Goal: Transaction & Acquisition: Purchase product/service

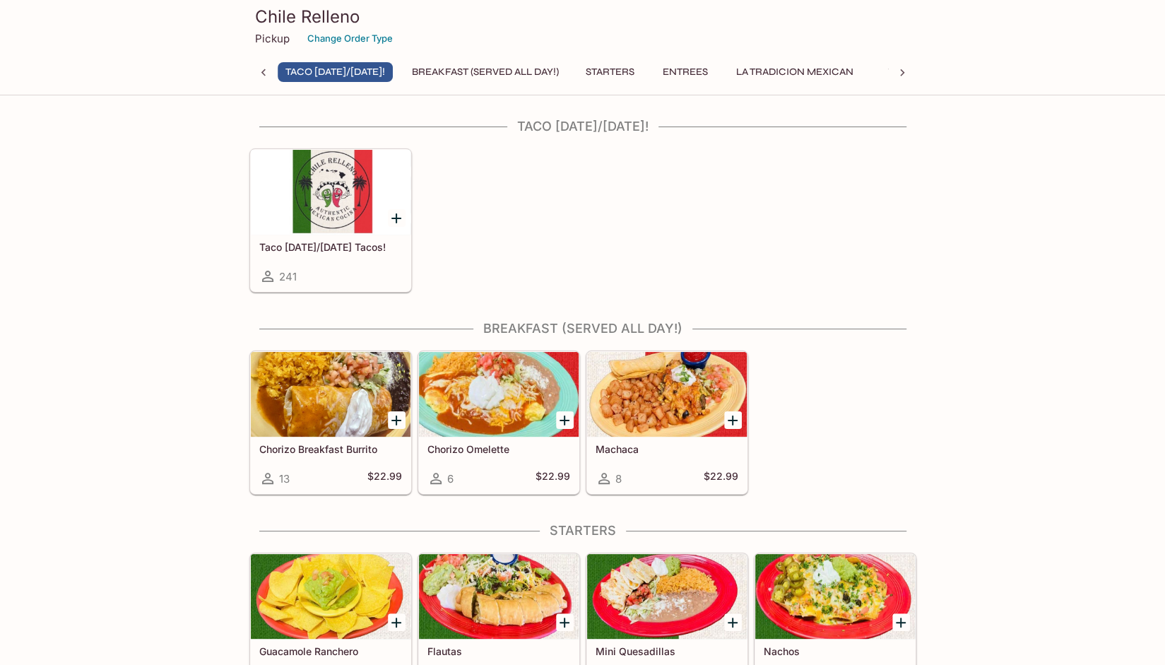
click at [343, 230] on div at bounding box center [331, 192] width 160 height 85
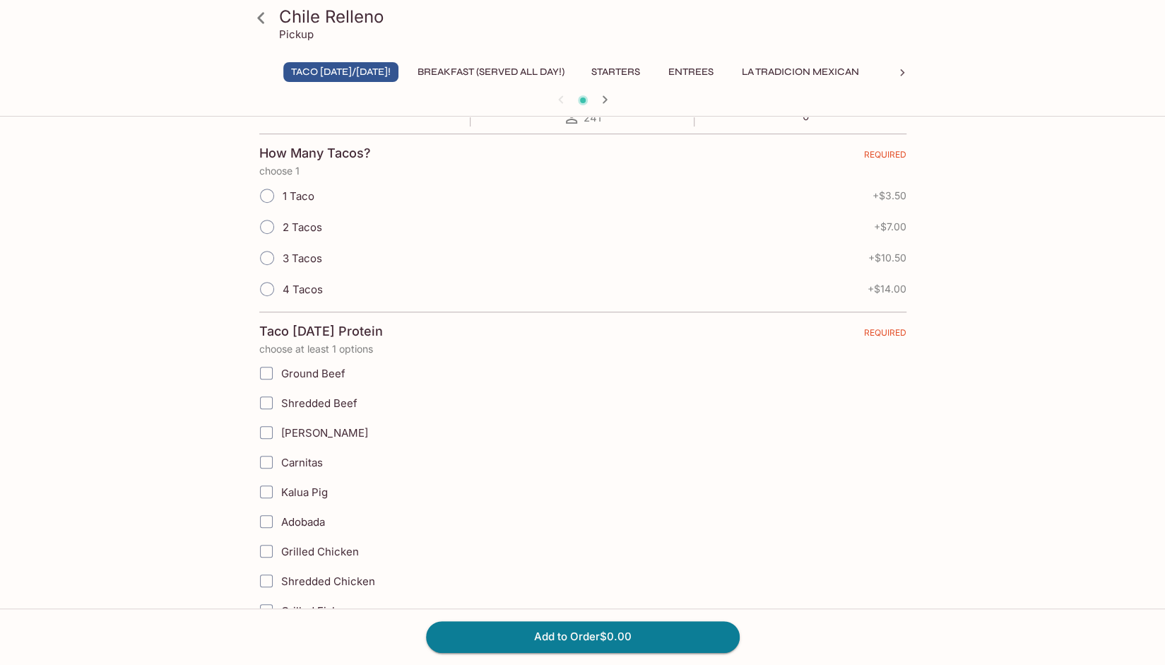
scroll to position [258, 0]
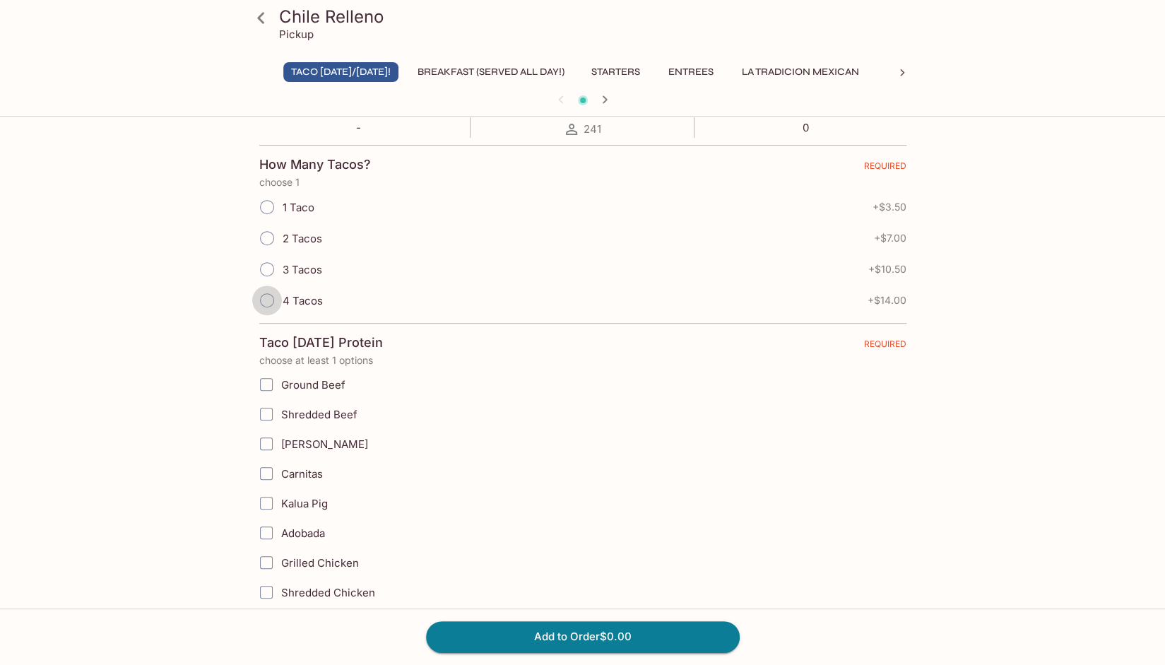
click at [268, 296] on input "4 Tacos" at bounding box center [267, 300] width 30 height 30
radio input "true"
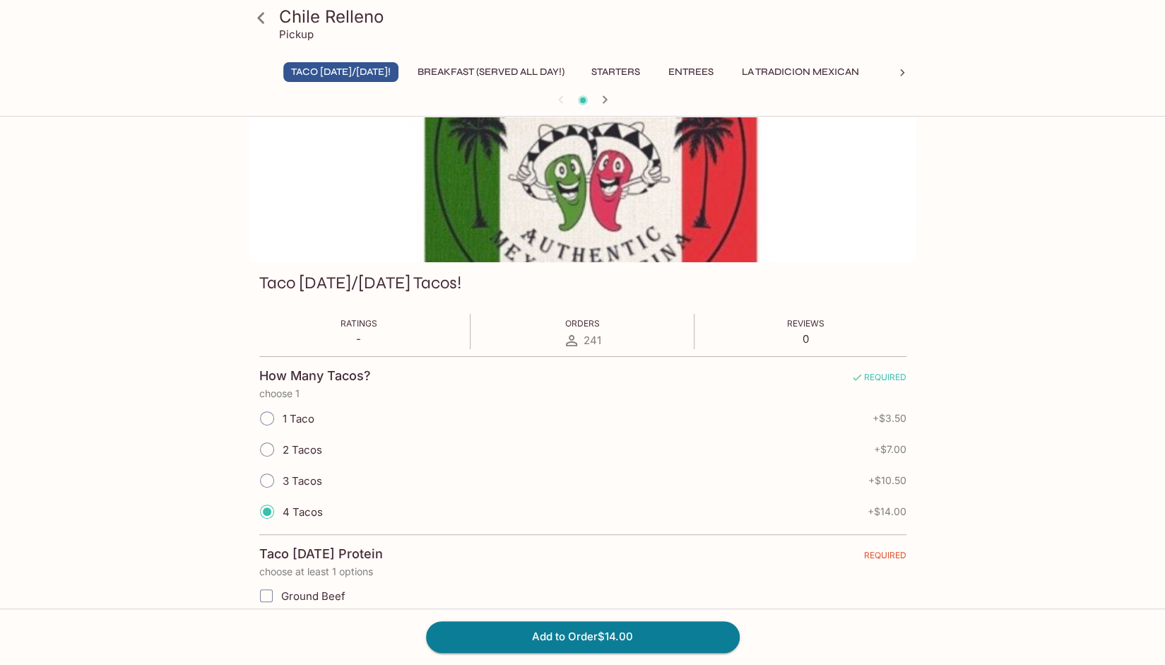
scroll to position [0, 0]
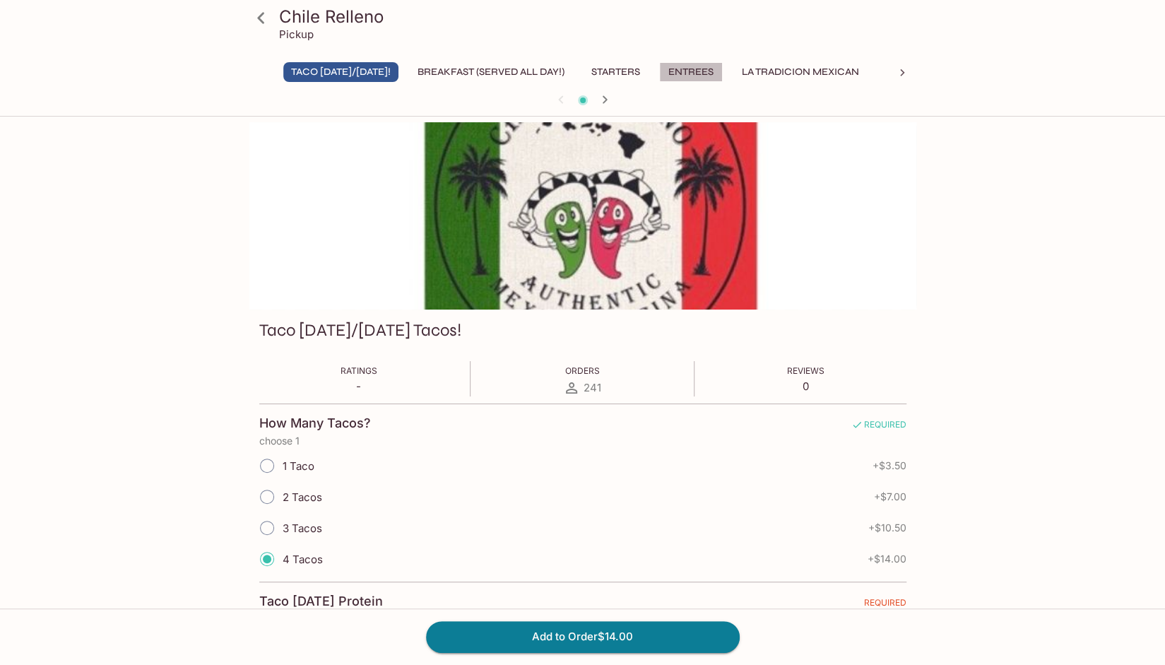
click at [709, 71] on button "Entrees" at bounding box center [691, 72] width 64 height 20
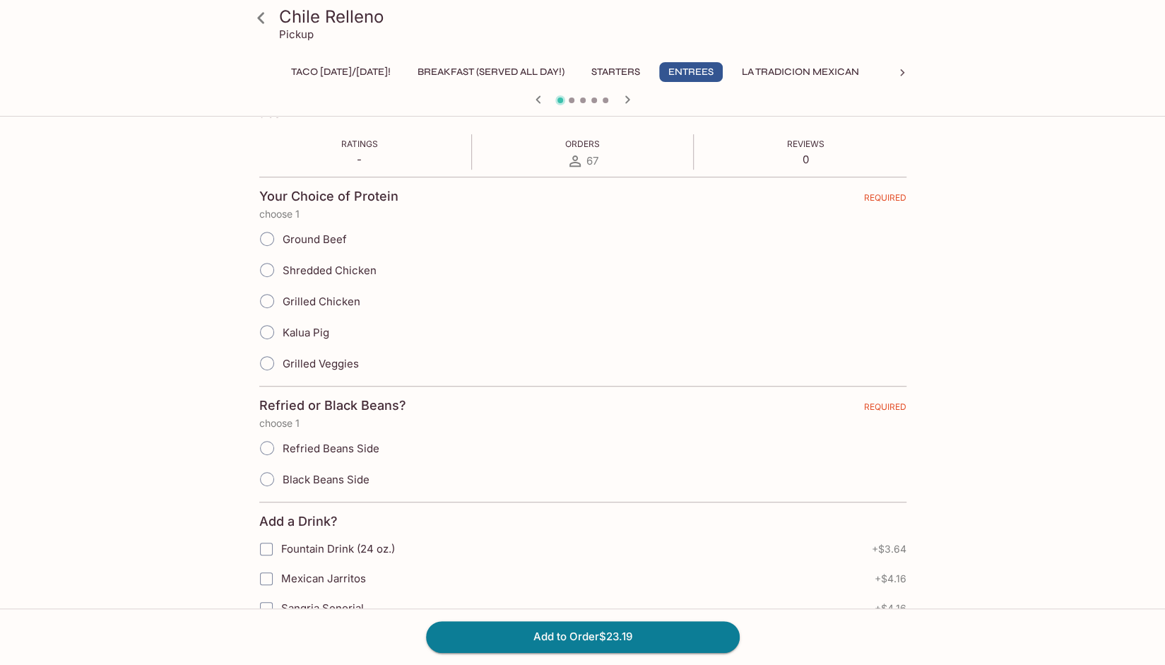
scroll to position [283, 0]
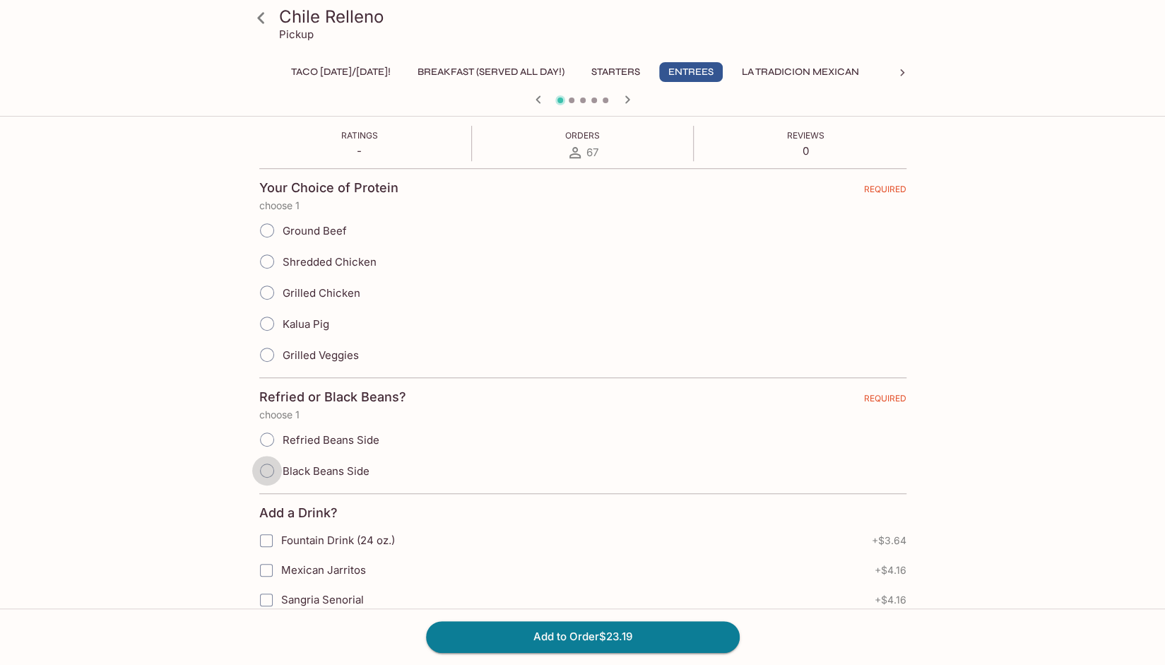
click at [270, 467] on input "Black Beans Side" at bounding box center [267, 471] width 30 height 30
radio input "true"
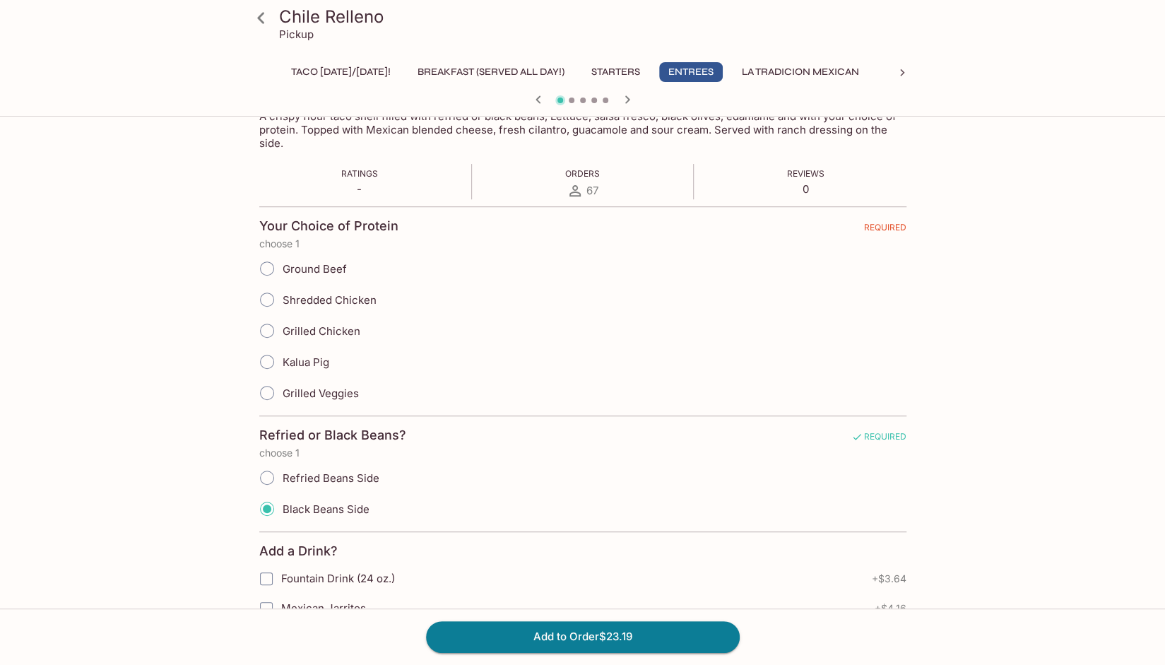
scroll to position [235, 0]
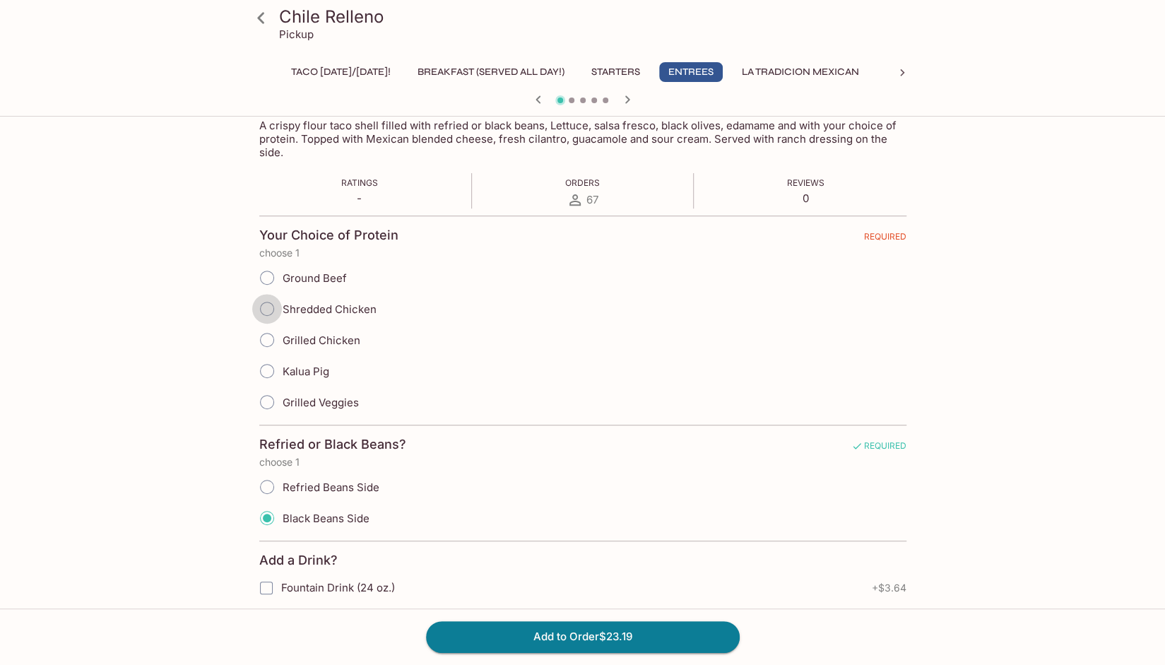
click at [266, 307] on input "Shredded Chicken" at bounding box center [267, 309] width 30 height 30
radio input "true"
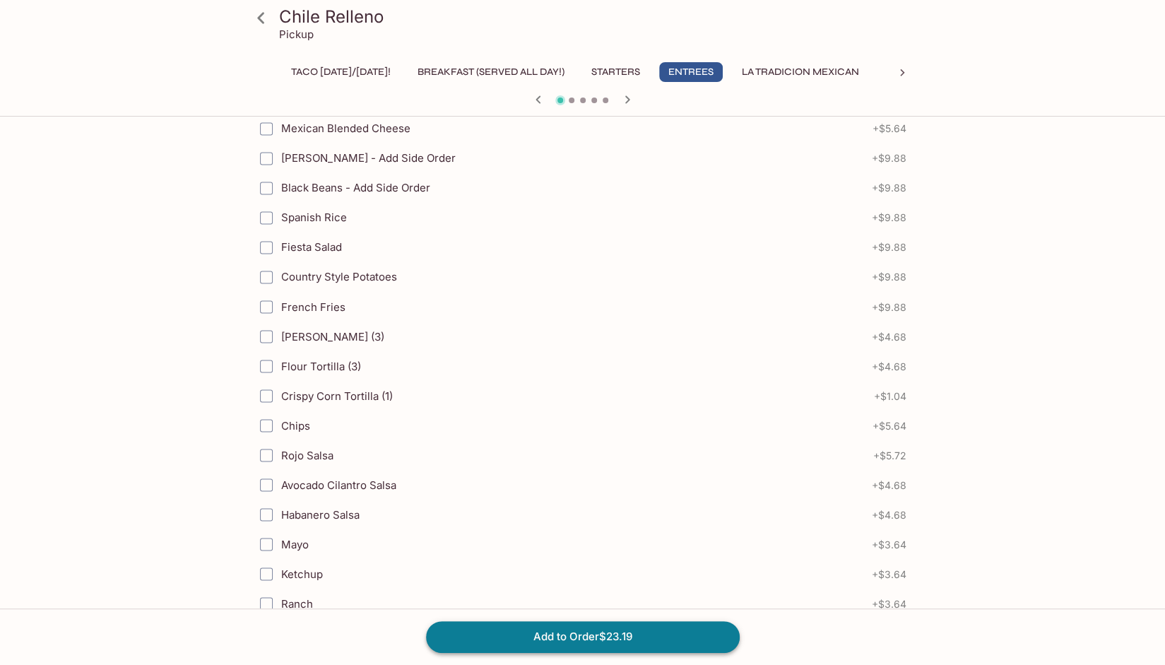
scroll to position [1463, 0]
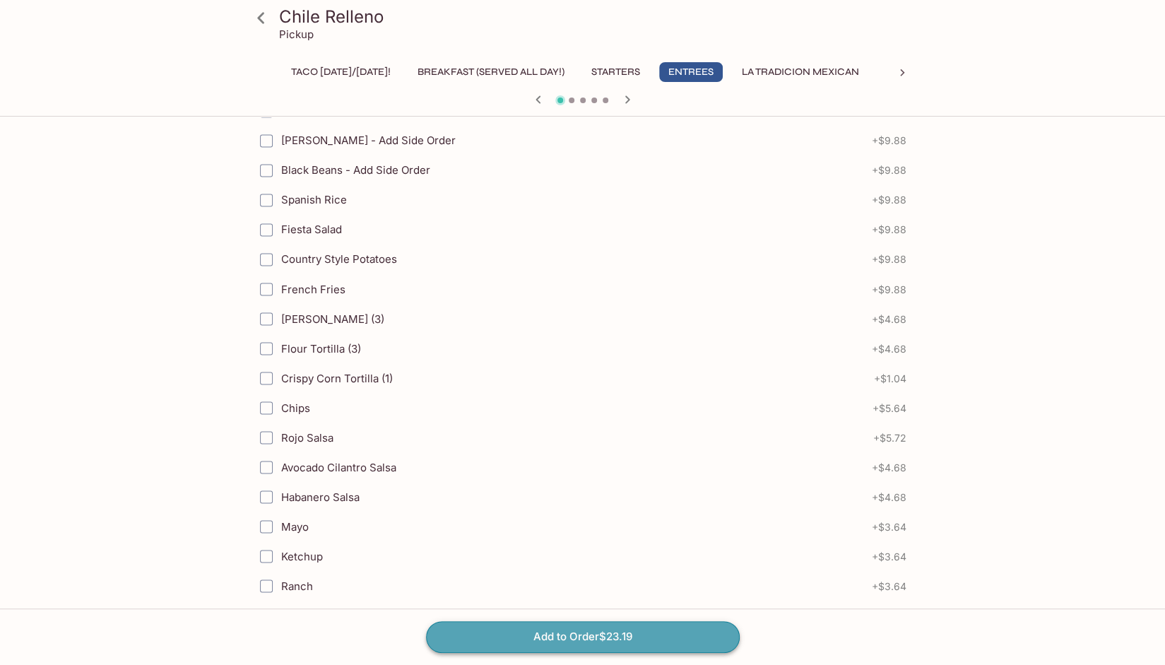
click at [593, 638] on button "Add to Order $23.19" at bounding box center [583, 636] width 314 height 31
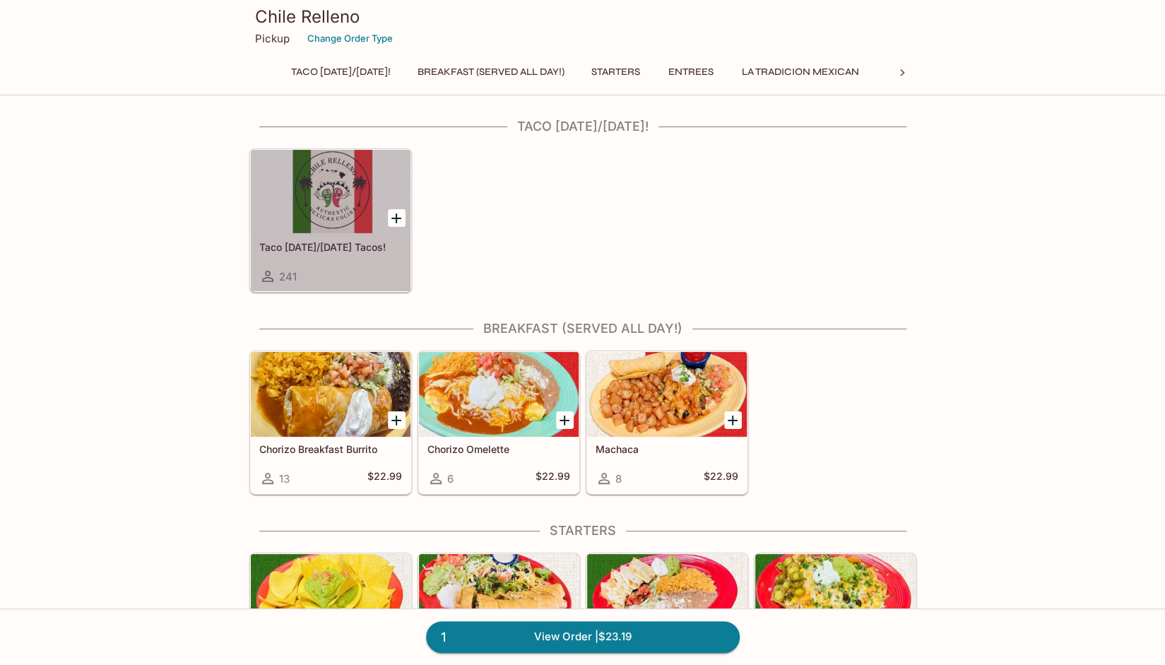
click at [335, 203] on div at bounding box center [331, 192] width 160 height 85
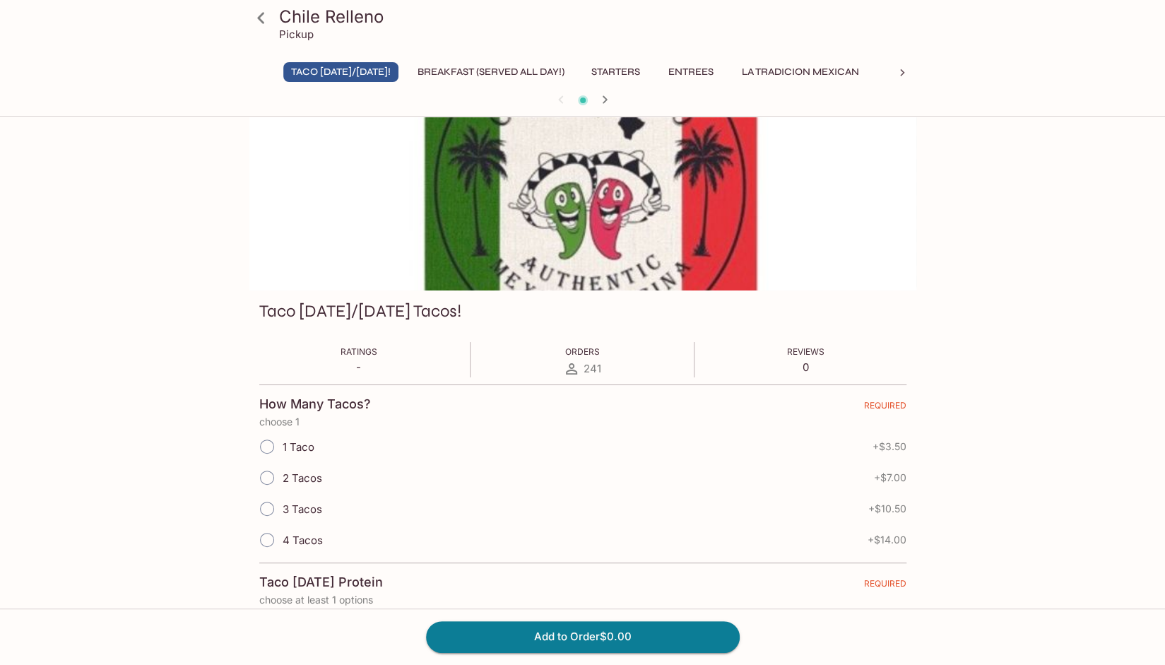
scroll to position [94, 0]
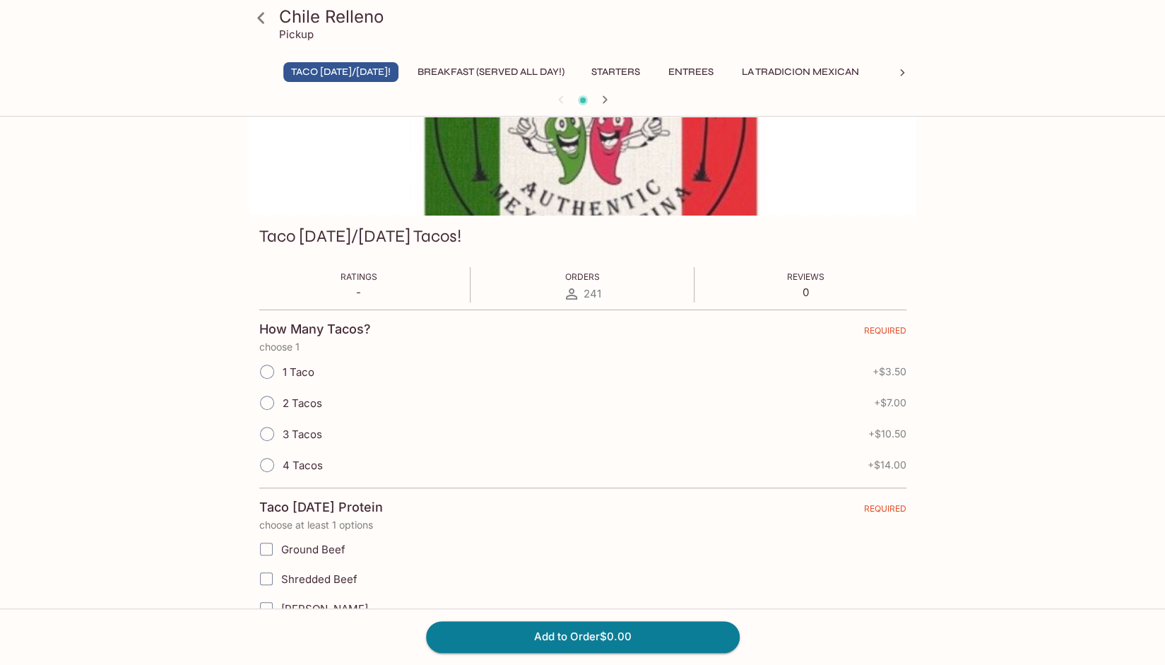
click at [265, 456] on input "4 Tacos" at bounding box center [267, 465] width 30 height 30
radio input "true"
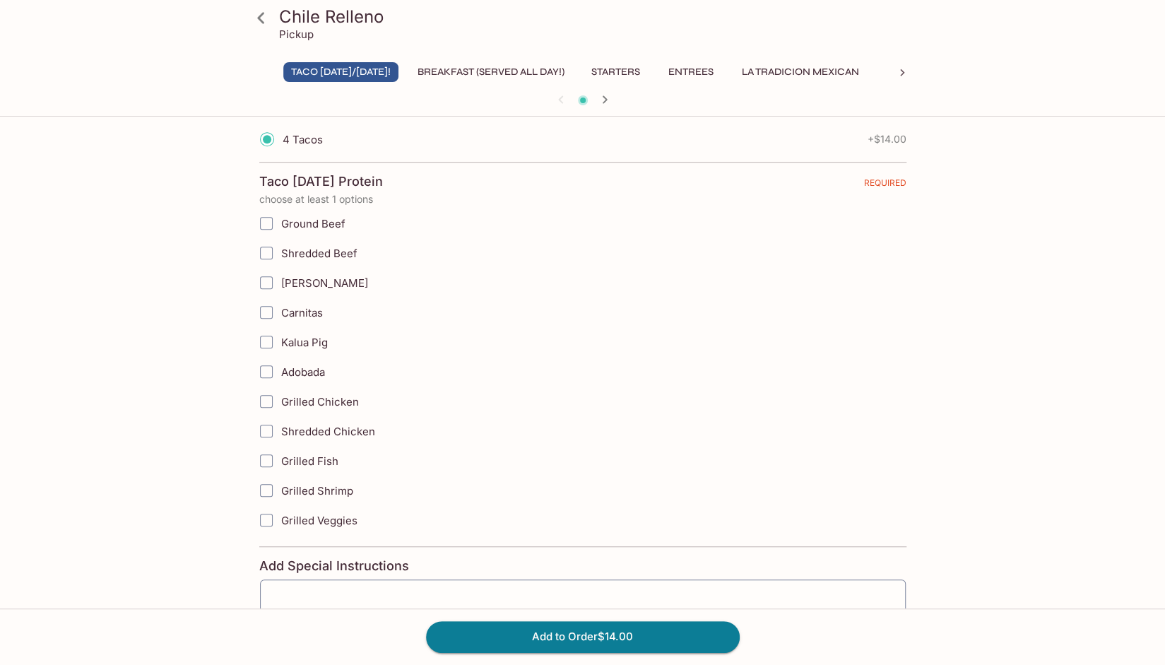
scroll to position [447, 0]
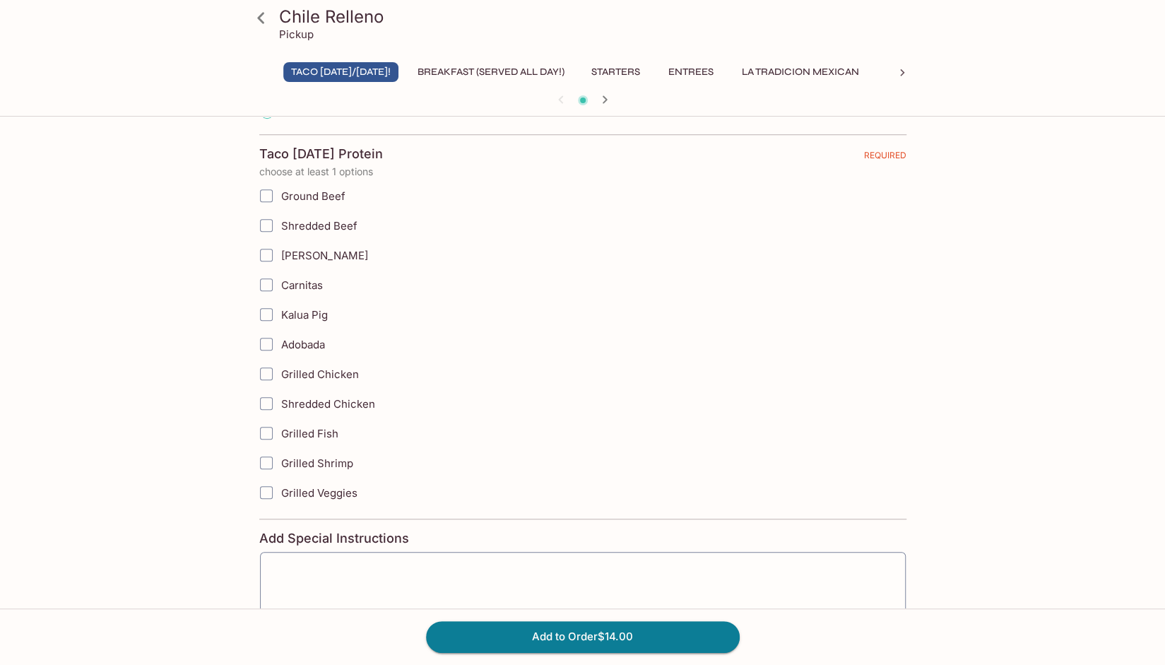
click at [267, 250] on input "[PERSON_NAME]" at bounding box center [266, 255] width 28 height 28
checkbox input "true"
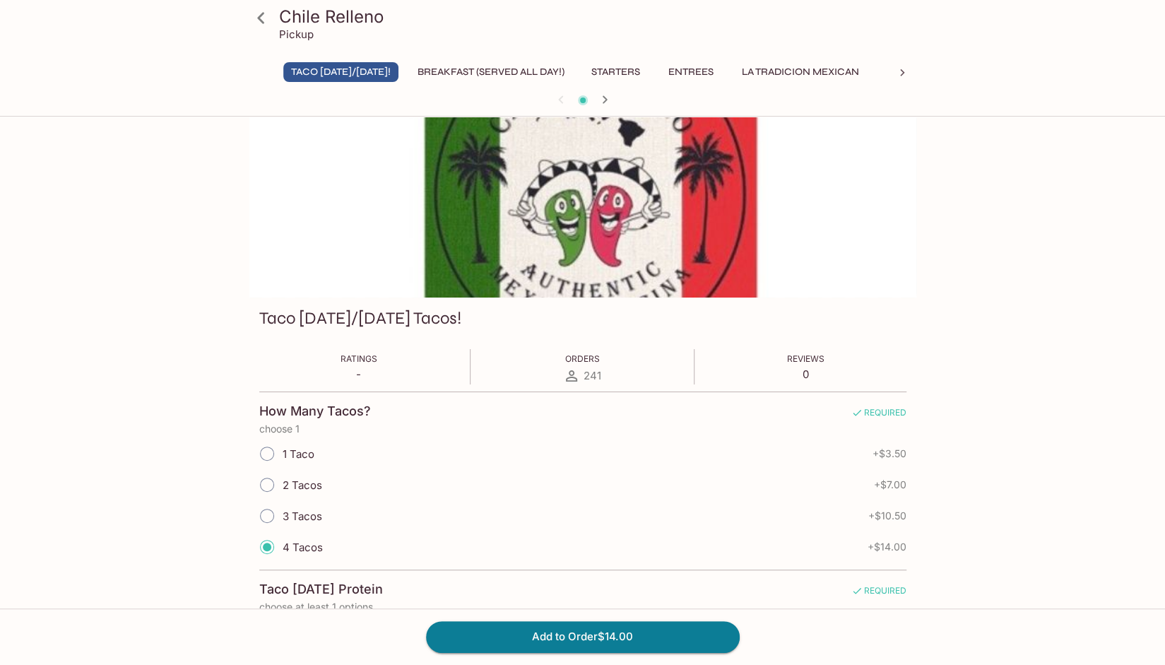
scroll to position [0, 0]
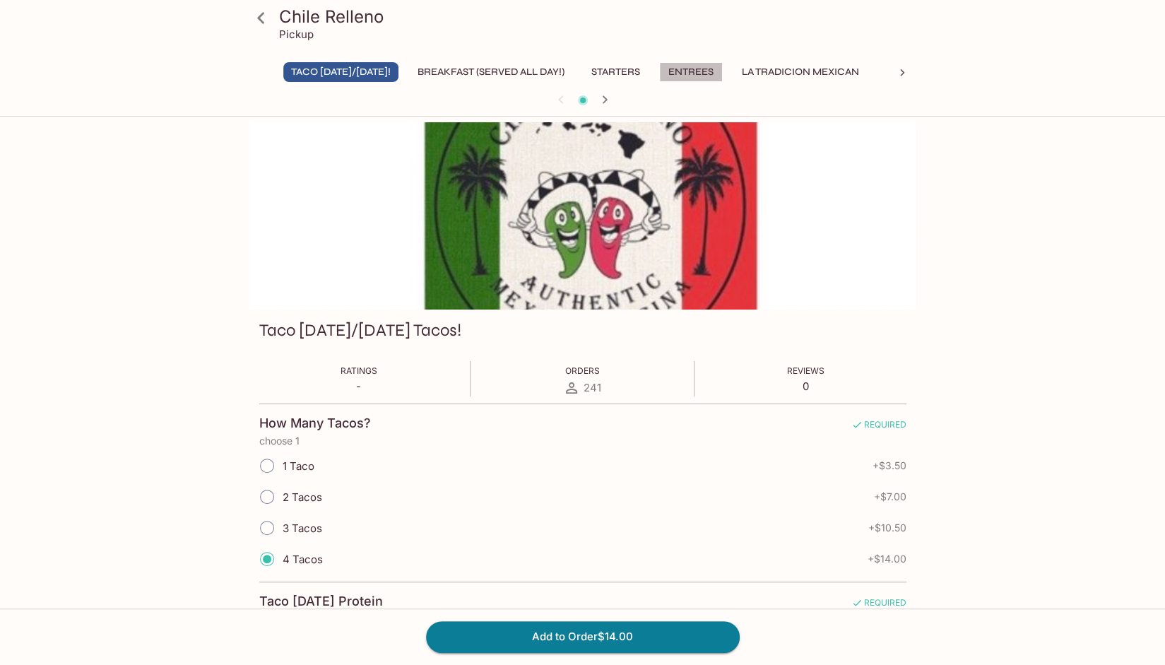
click at [720, 69] on button "Entrees" at bounding box center [691, 72] width 64 height 20
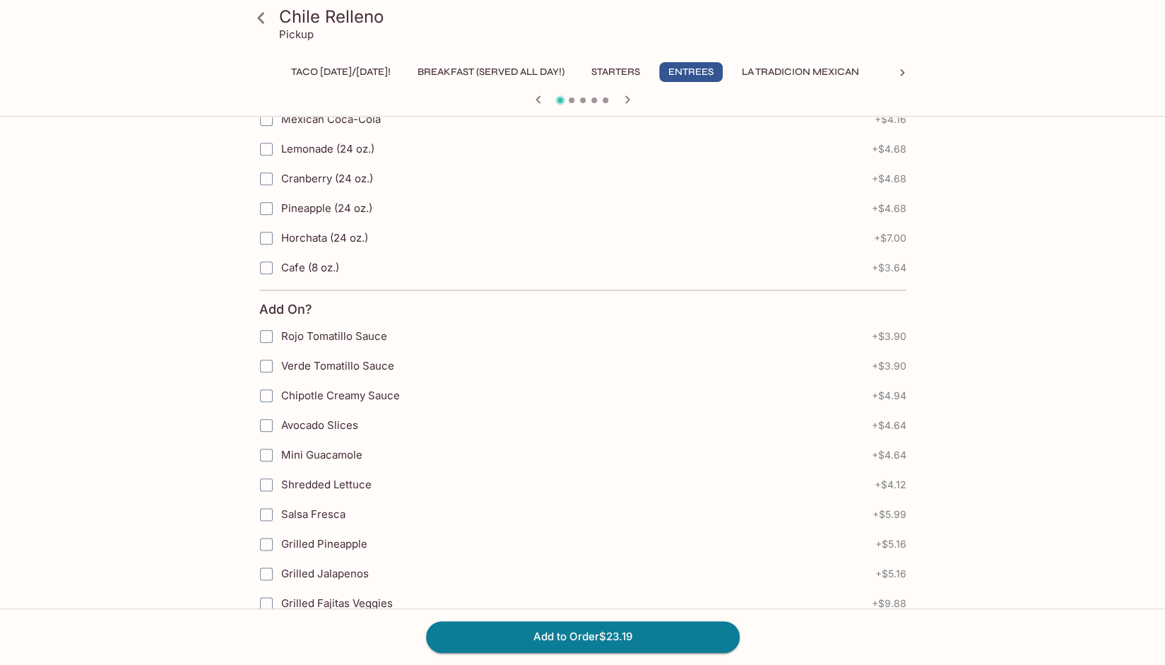
scroll to position [823, 0]
click at [569, 102] on div at bounding box center [583, 100] width 678 height 21
click at [570, 100] on span at bounding box center [572, 100] width 6 height 6
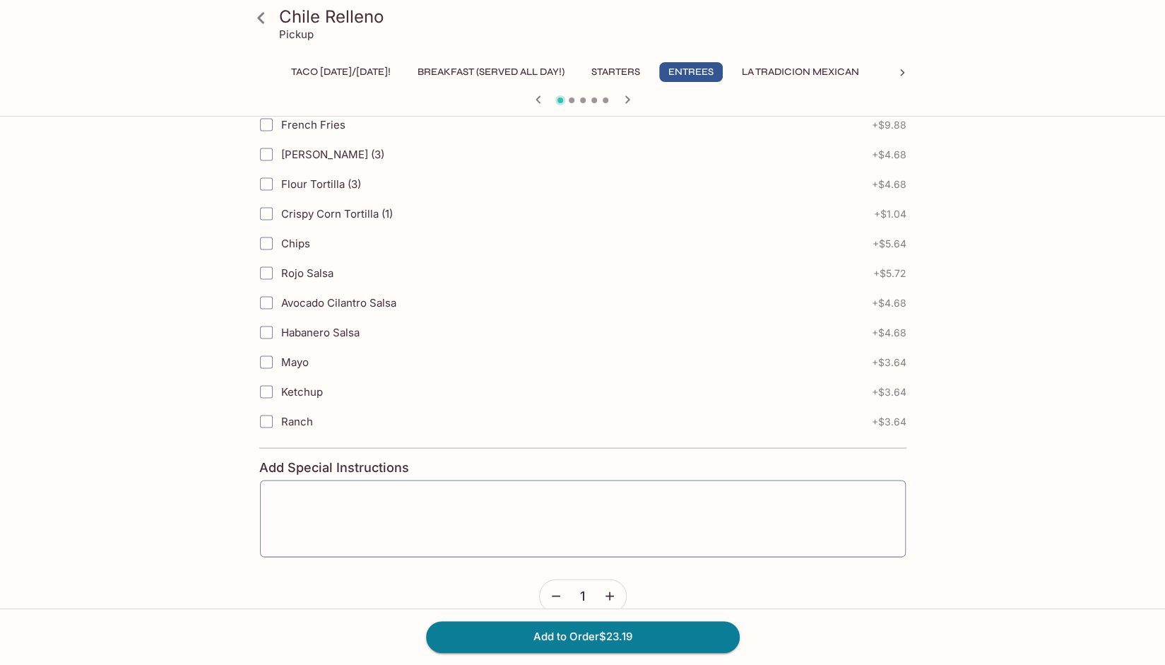
scroll to position [1627, 0]
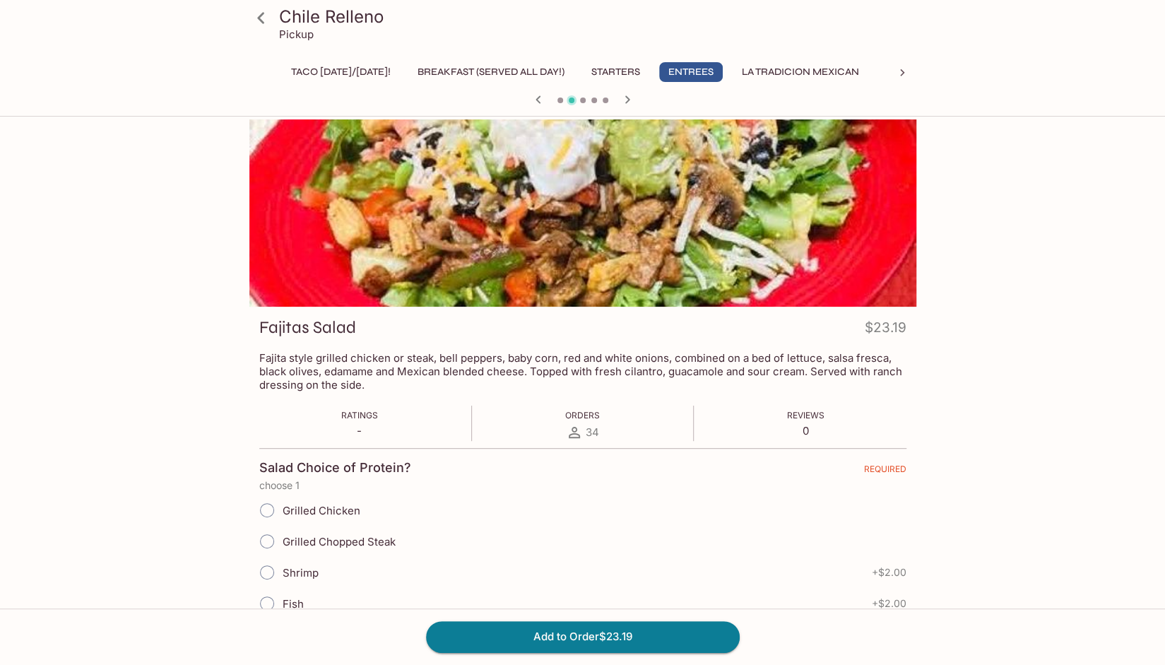
scroll to position [0, 0]
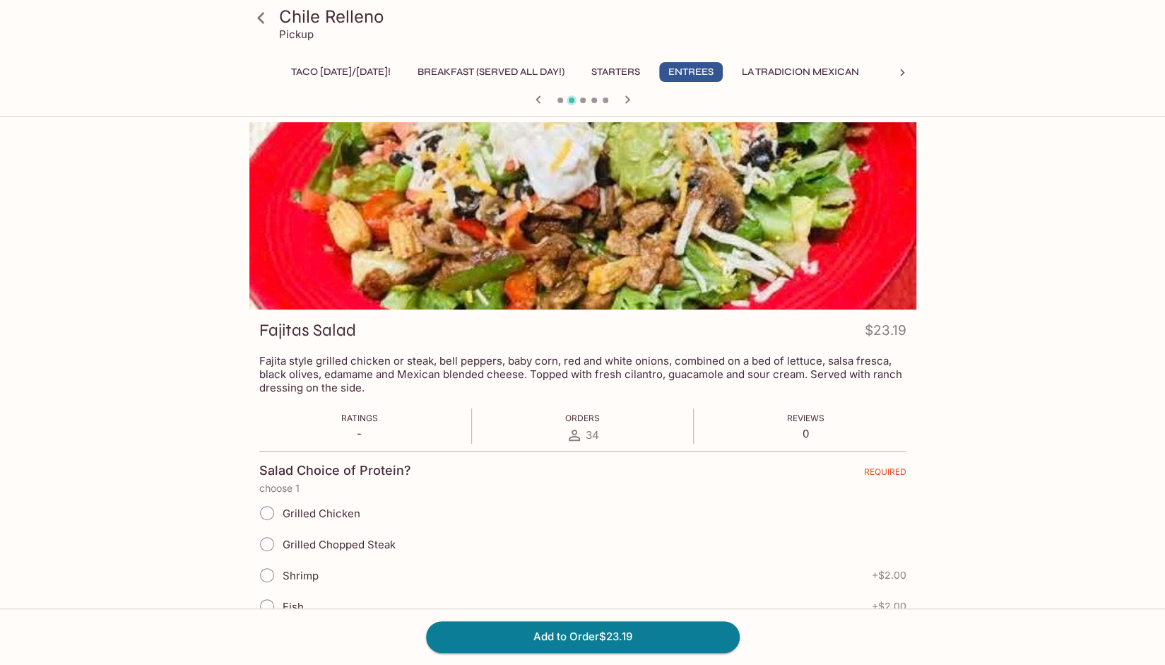
drag, startPoint x: 927, startPoint y: 343, endPoint x: 934, endPoint y: 316, distance: 27.9
drag, startPoint x: 1025, startPoint y: 283, endPoint x: 1057, endPoint y: 254, distance: 43.0
drag, startPoint x: 1092, startPoint y: 242, endPoint x: 1171, endPoint y: 266, distance: 82.7
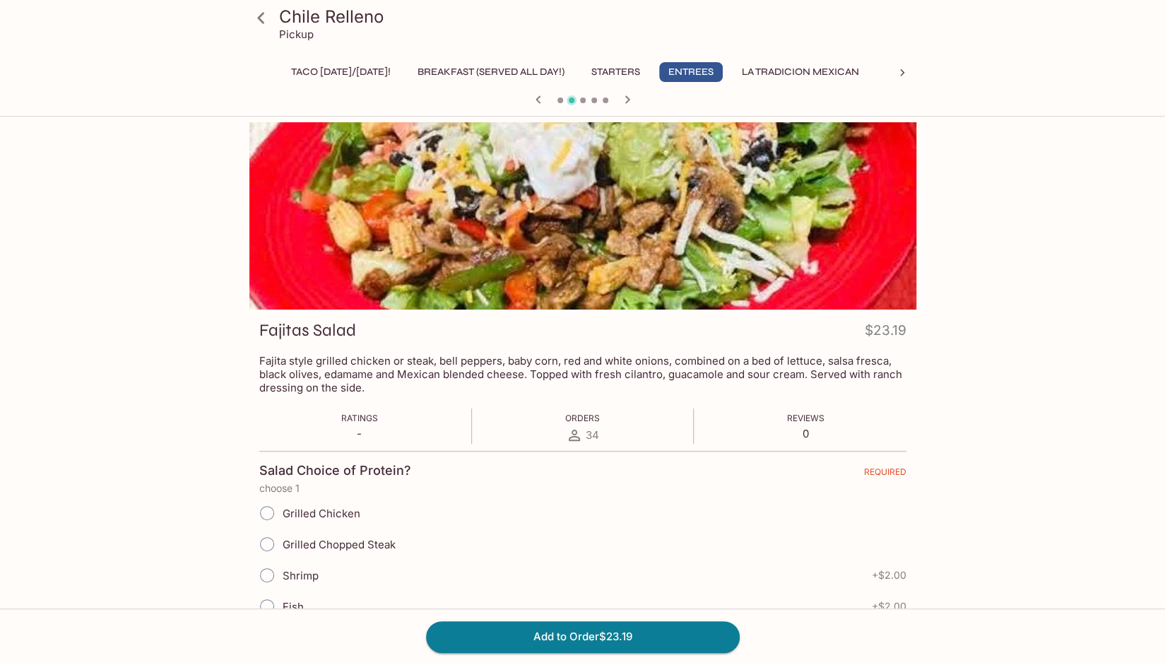
click at [1164, 266] on html "[GEOGRAPHIC_DATA] Relleno Pickup Taco [DATE]/[DATE]! Breakfast (Served ALL DAY!…" at bounding box center [582, 332] width 1165 height 665
drag, startPoint x: 1162, startPoint y: 273, endPoint x: 970, endPoint y: 249, distance: 194.2
click at [982, 252] on div "[GEOGRAPHIC_DATA] Relleno Pickup Taco [DATE]/[DATE]! Breakfast (Served ALL DAY!…" at bounding box center [582, 454] width 1165 height 665
click at [627, 100] on icon "button" at bounding box center [626, 99] width 5 height 8
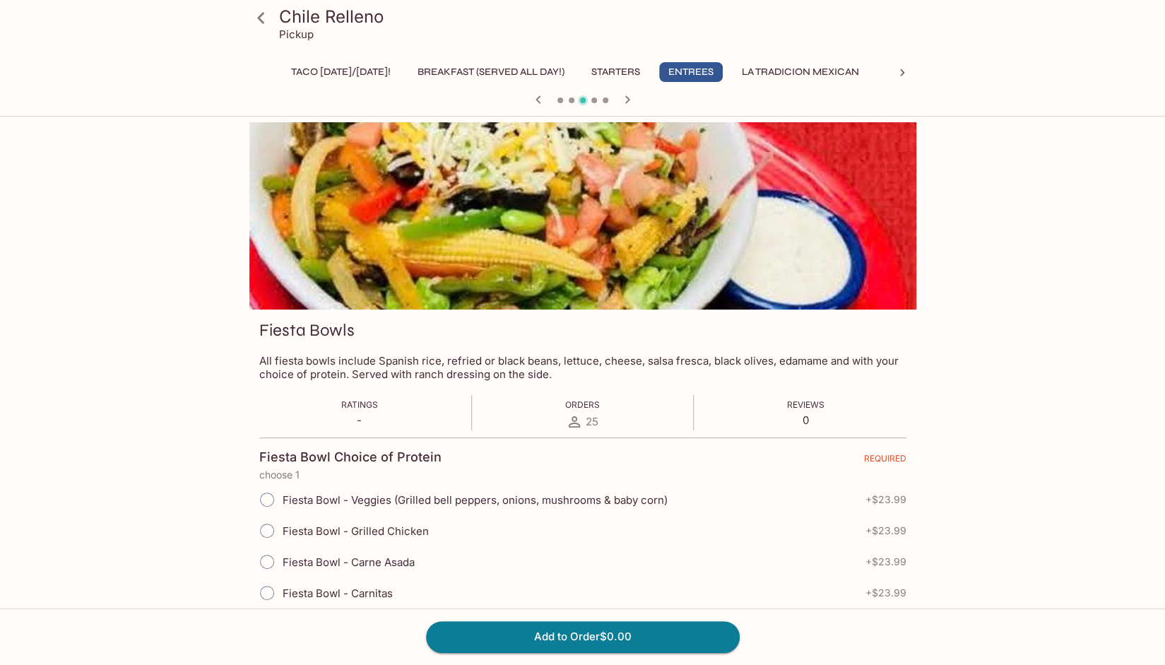
click at [627, 100] on icon "button" at bounding box center [626, 99] width 5 height 8
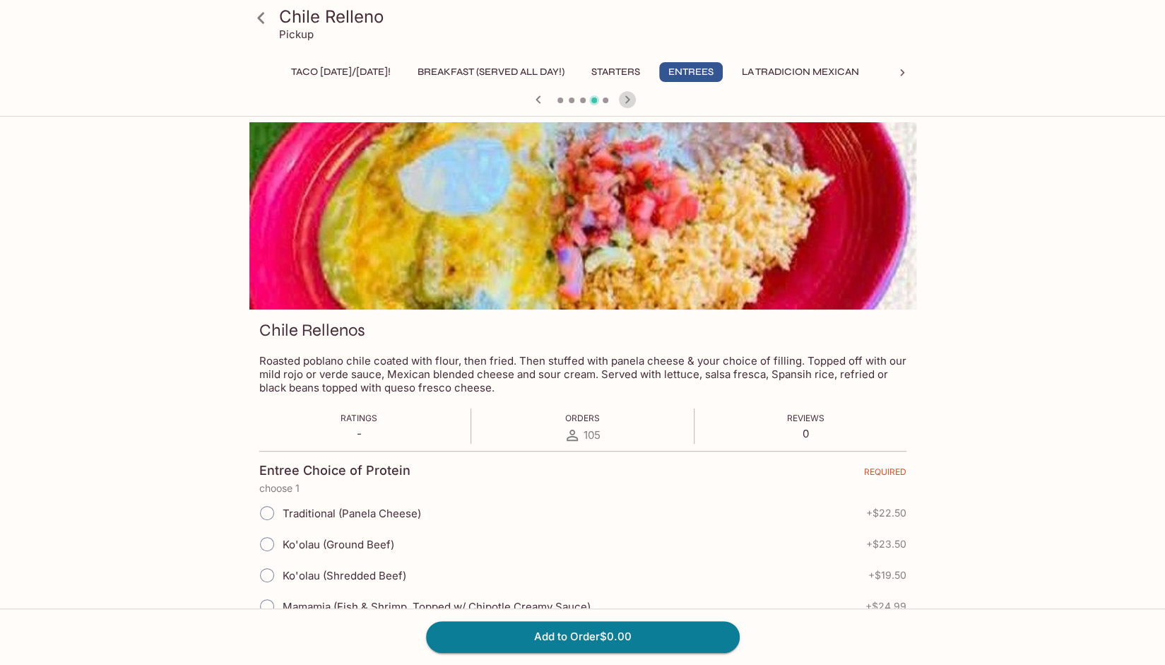
click at [627, 100] on icon "button" at bounding box center [626, 99] width 5 height 8
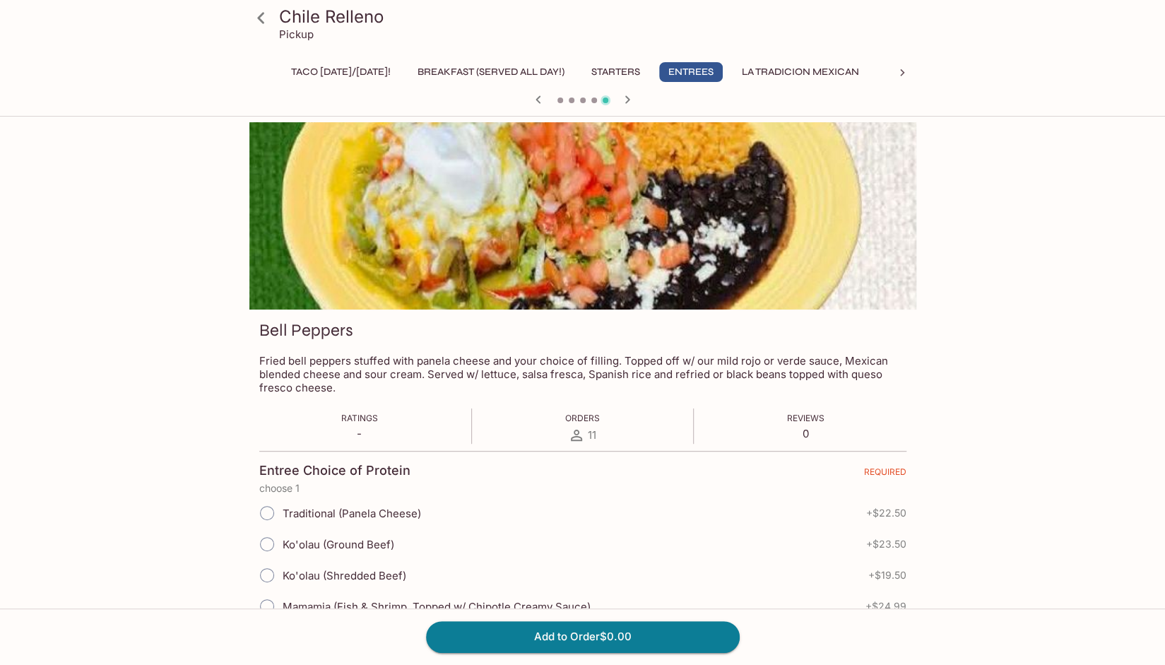
click at [627, 100] on icon "button" at bounding box center [626, 99] width 5 height 8
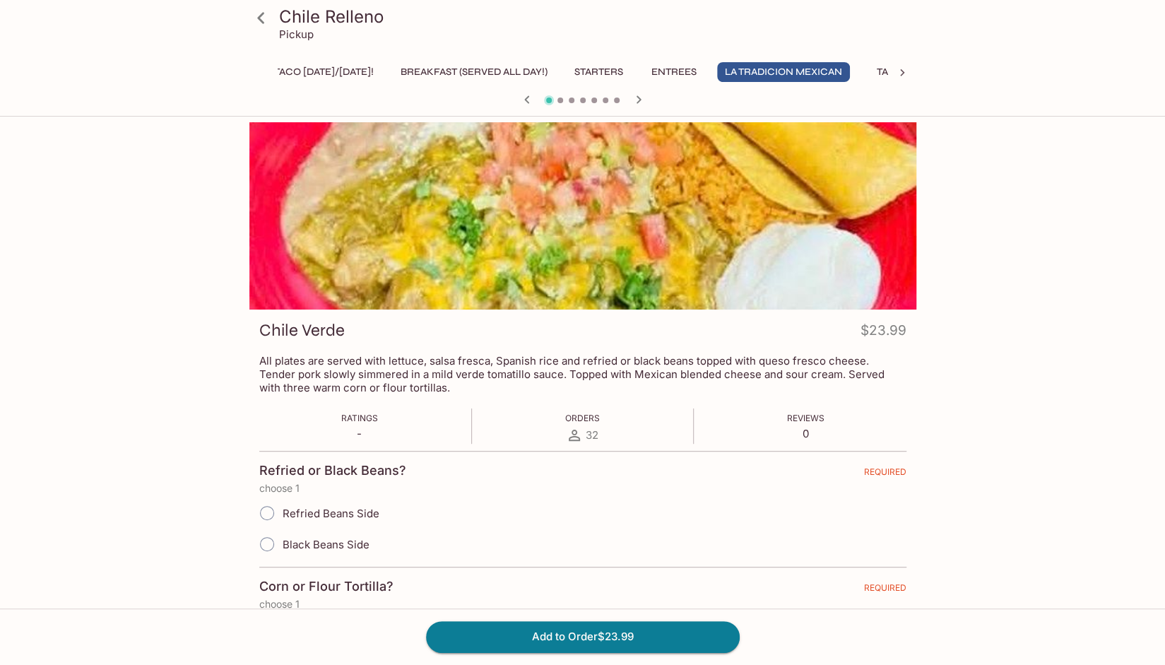
scroll to position [0, 18]
click at [627, 100] on div at bounding box center [583, 100] width 678 height 21
click at [640, 99] on icon "button" at bounding box center [638, 99] width 17 height 17
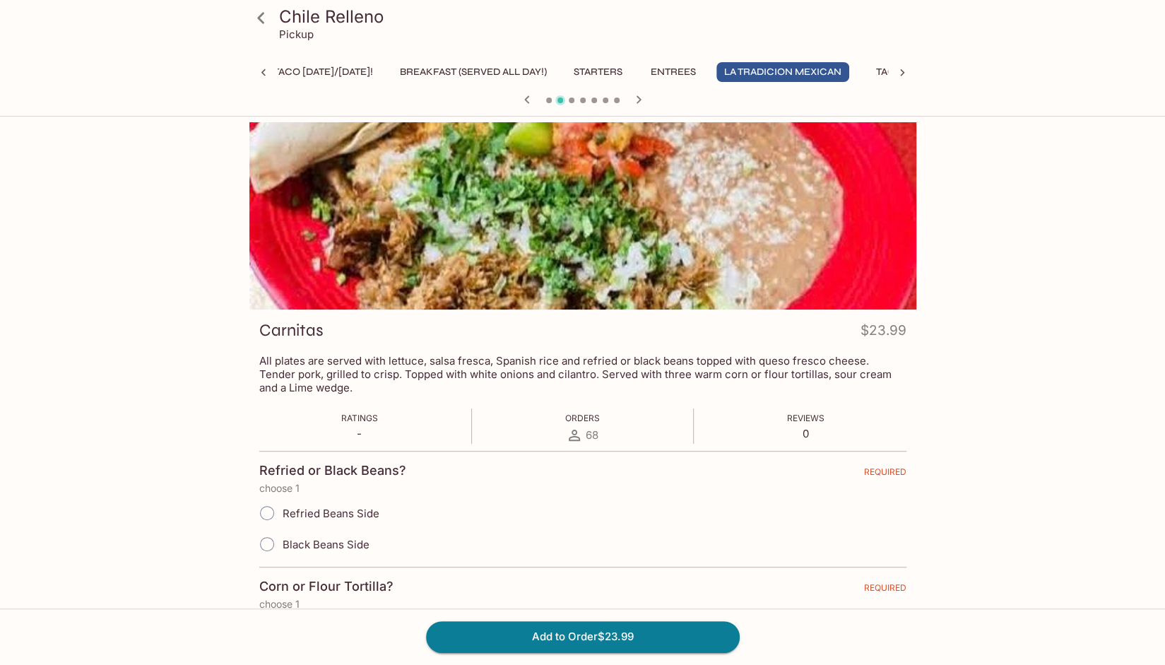
click at [263, 540] on input "Black Beans Side" at bounding box center [267, 544] width 30 height 30
radio input "true"
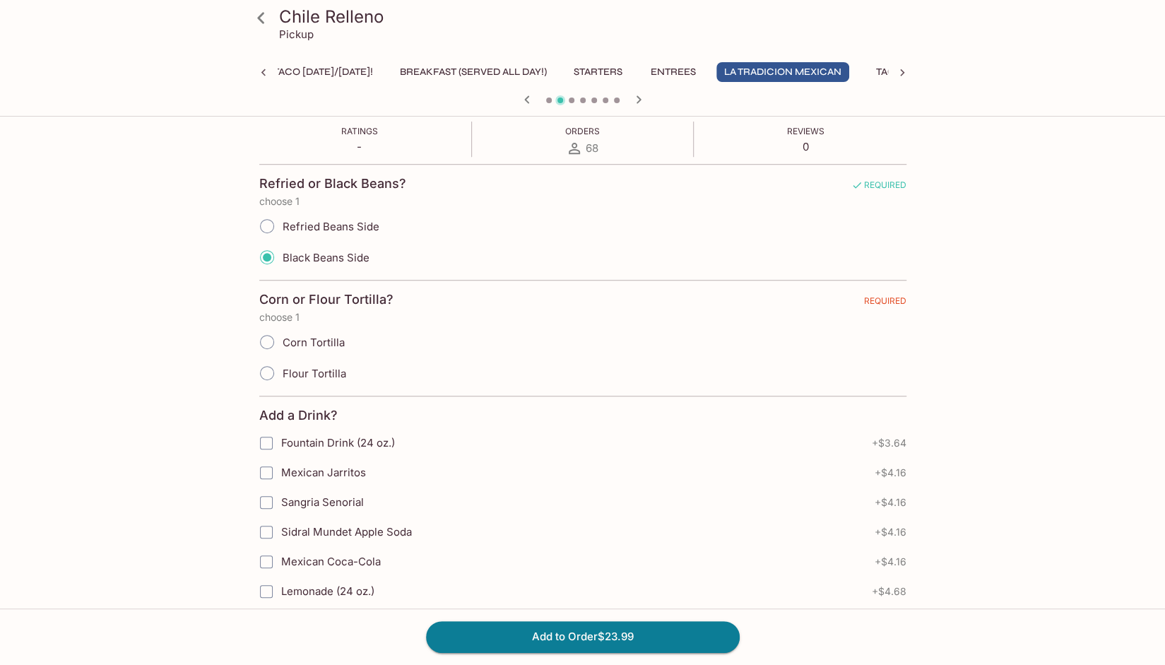
scroll to position [306, 0]
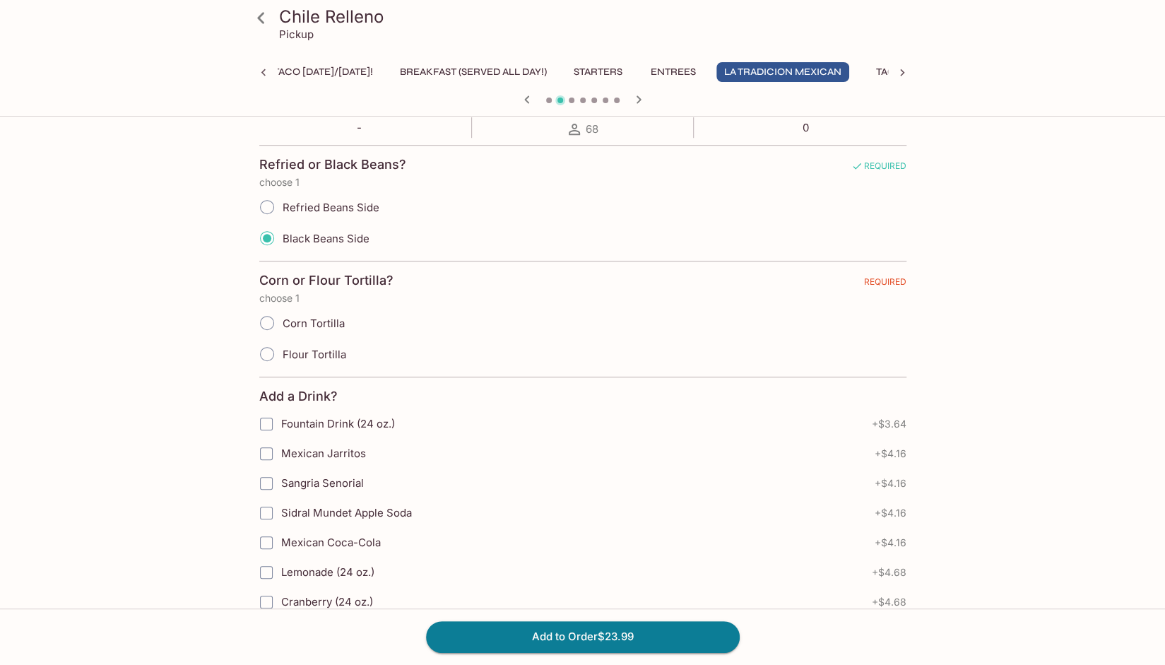
click at [260, 349] on input "Flour Tortilla" at bounding box center [267, 354] width 30 height 30
radio input "true"
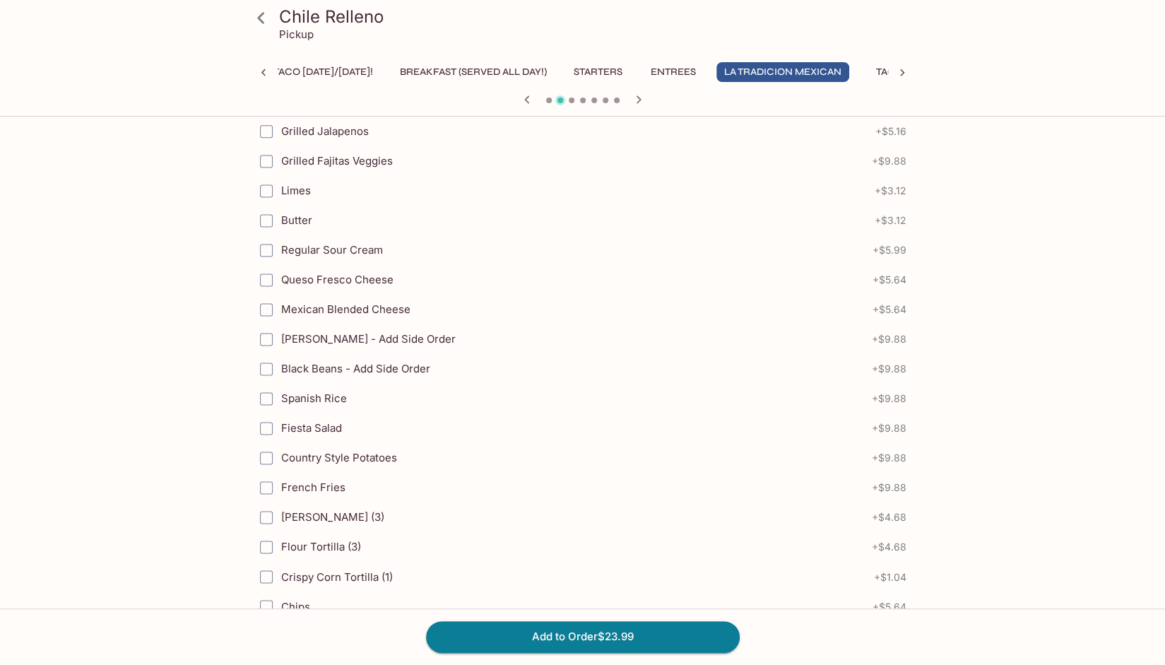
scroll to position [1136, 0]
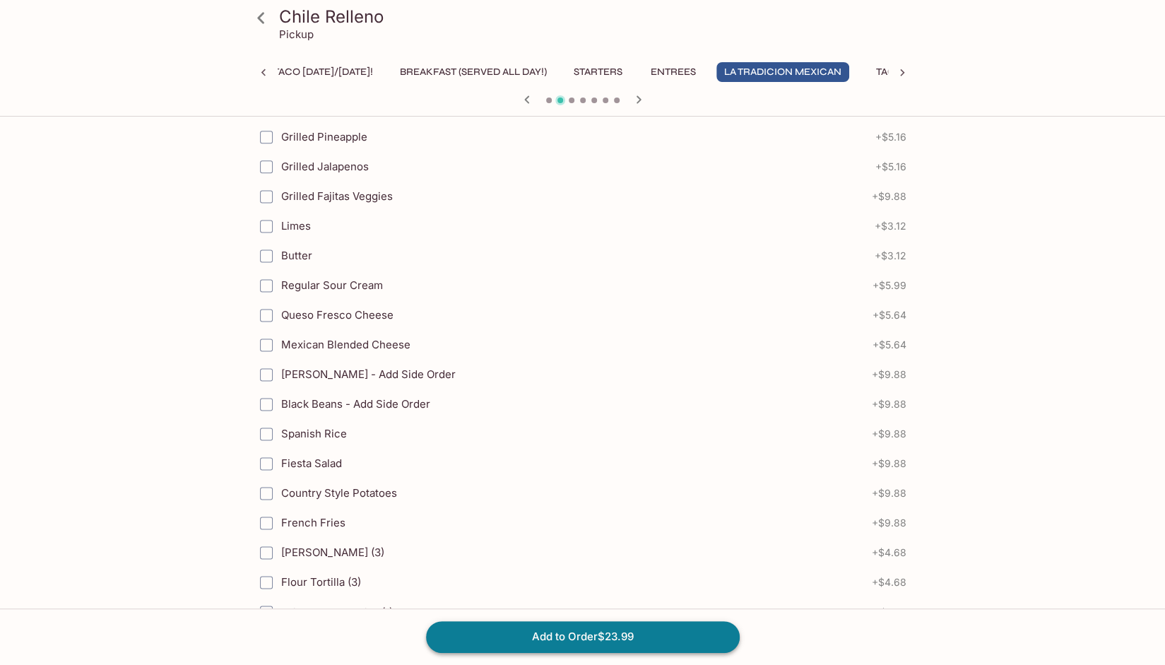
click at [607, 636] on button "Add to Order $23.99" at bounding box center [583, 636] width 314 height 31
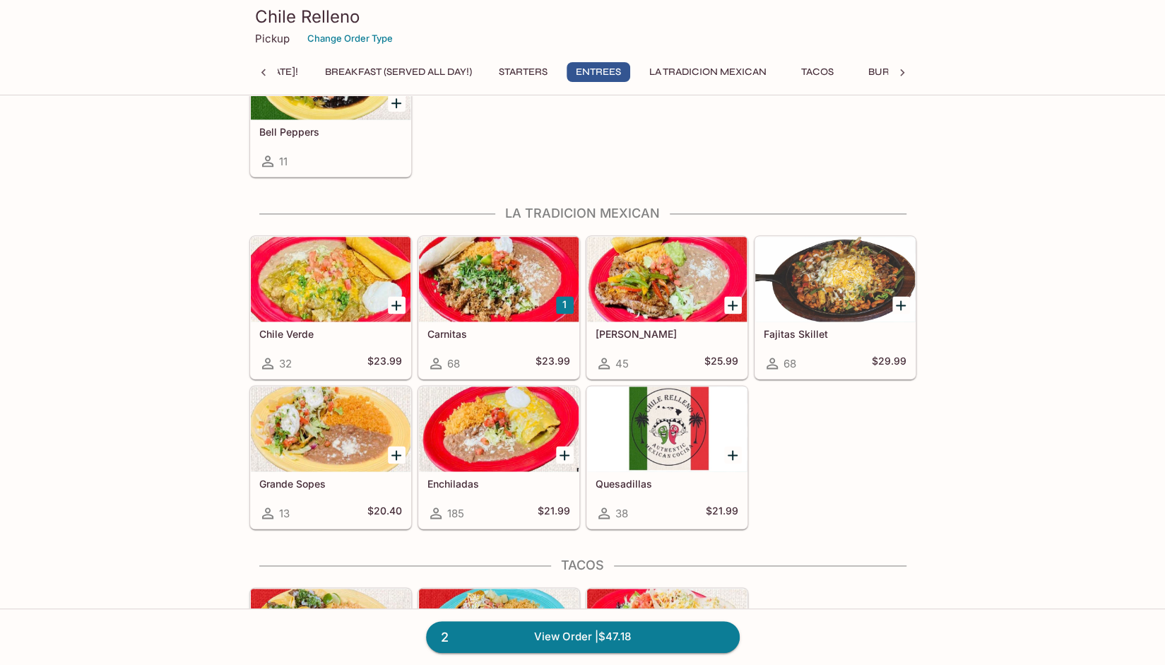
scroll to position [1012, 0]
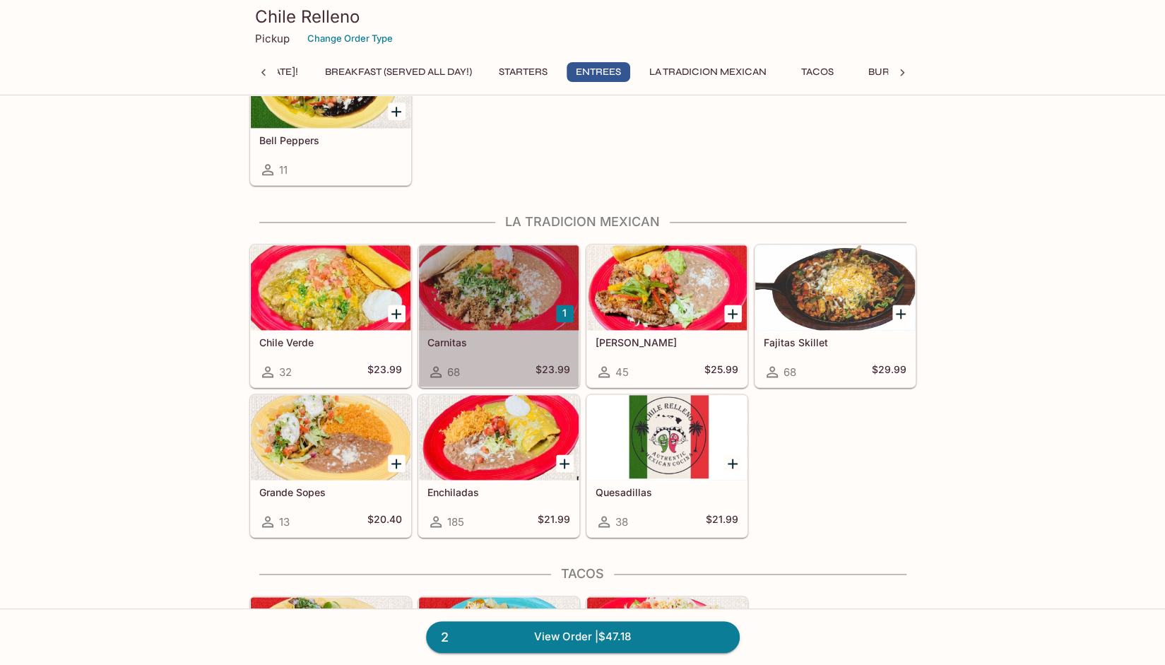
click at [494, 273] on div at bounding box center [499, 287] width 160 height 85
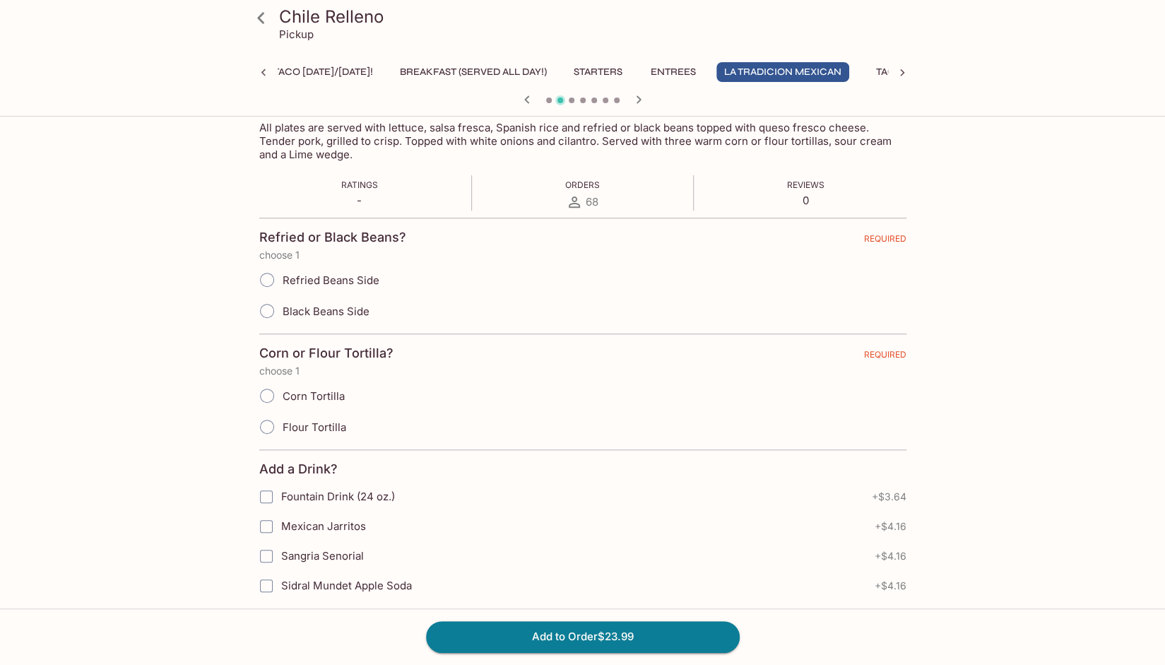
scroll to position [235, 0]
click at [261, 308] on input "Black Beans Side" at bounding box center [267, 309] width 30 height 30
radio input "true"
click at [265, 426] on input "Flour Tortilla" at bounding box center [267, 425] width 30 height 30
radio input "true"
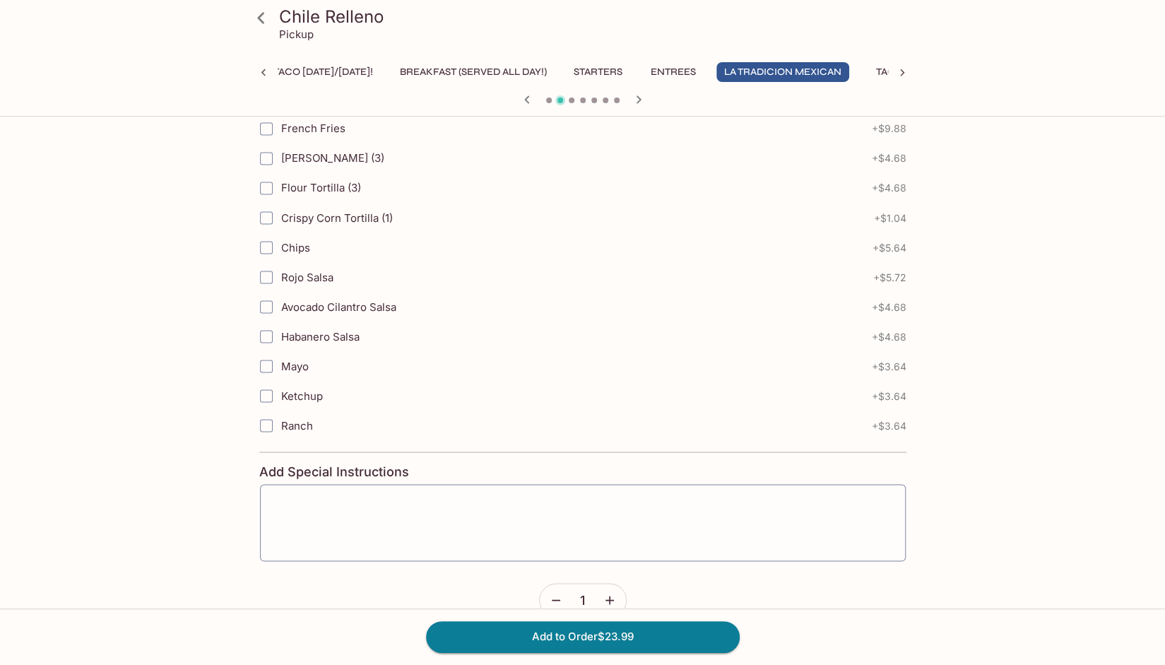
scroll to position [1506, 0]
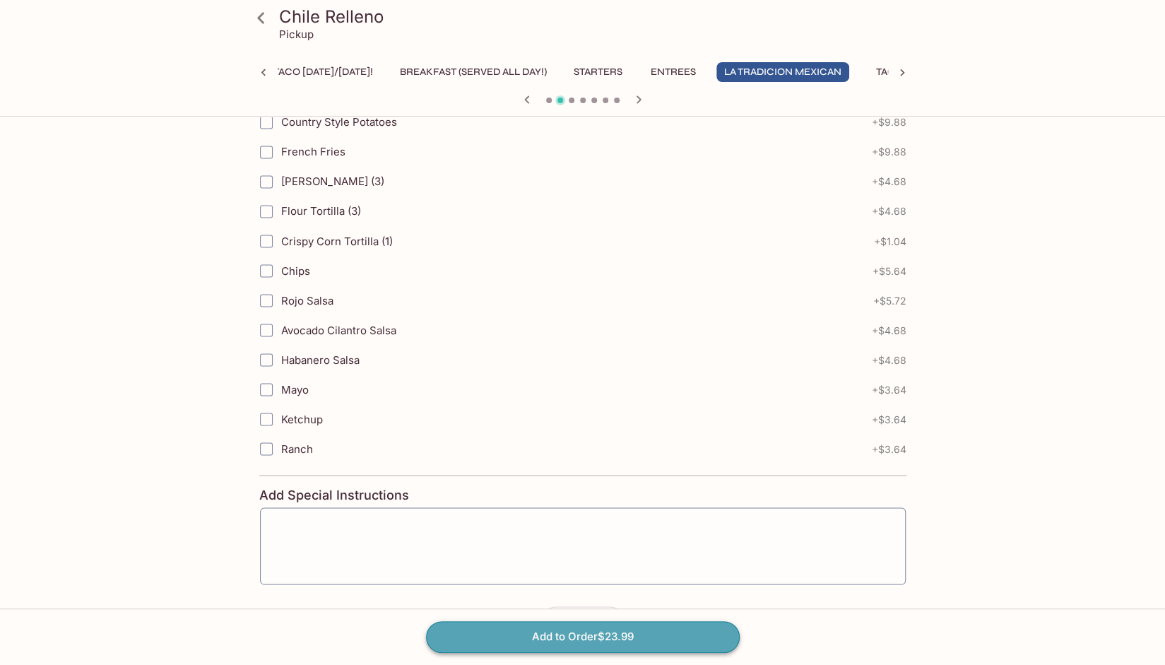
click at [552, 634] on button "Add to Order $23.99" at bounding box center [583, 636] width 314 height 31
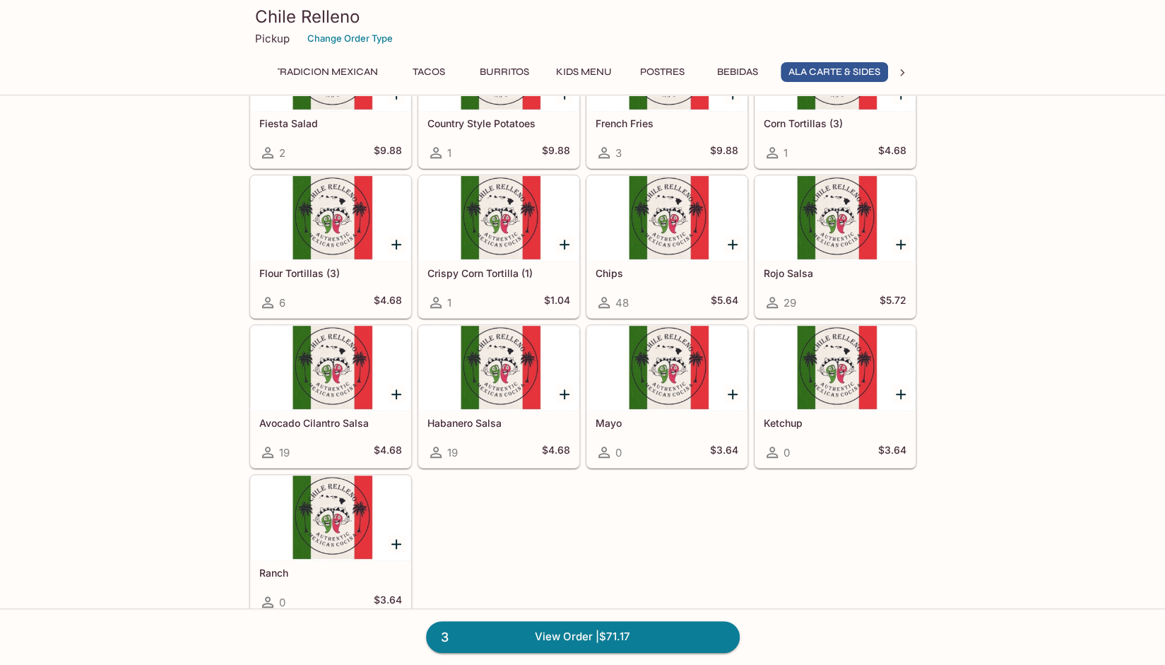
scroll to position [0, 521]
click at [546, 641] on link "3 View Order | $71.17" at bounding box center [583, 636] width 314 height 31
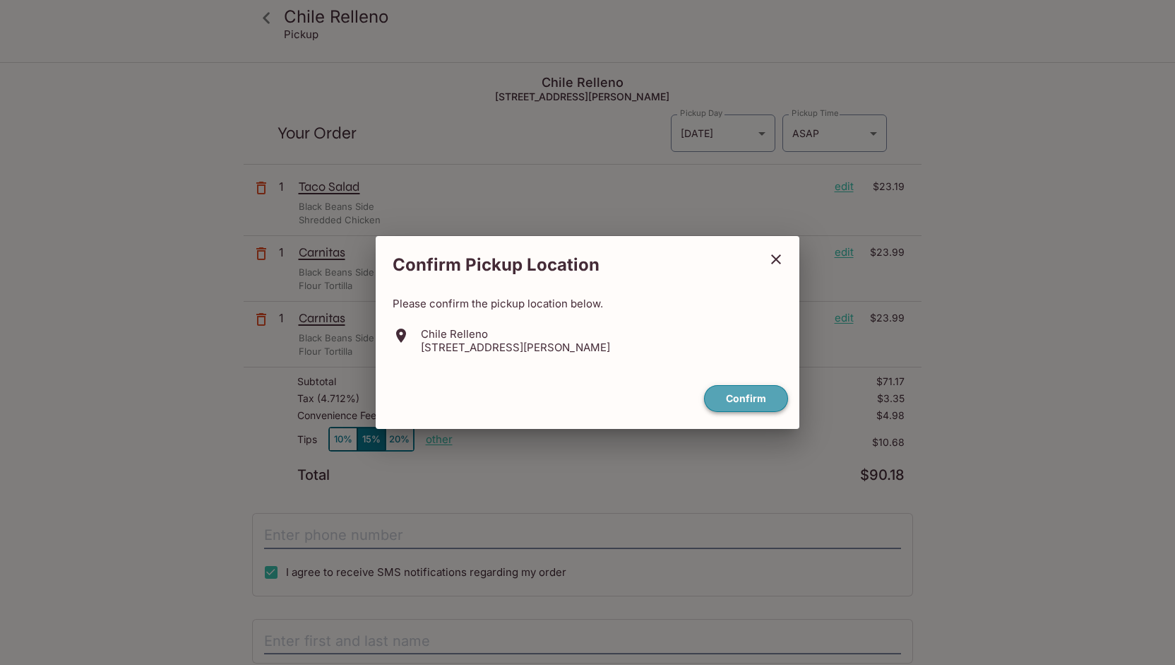
click at [740, 406] on button "Confirm" at bounding box center [746, 399] width 84 height 28
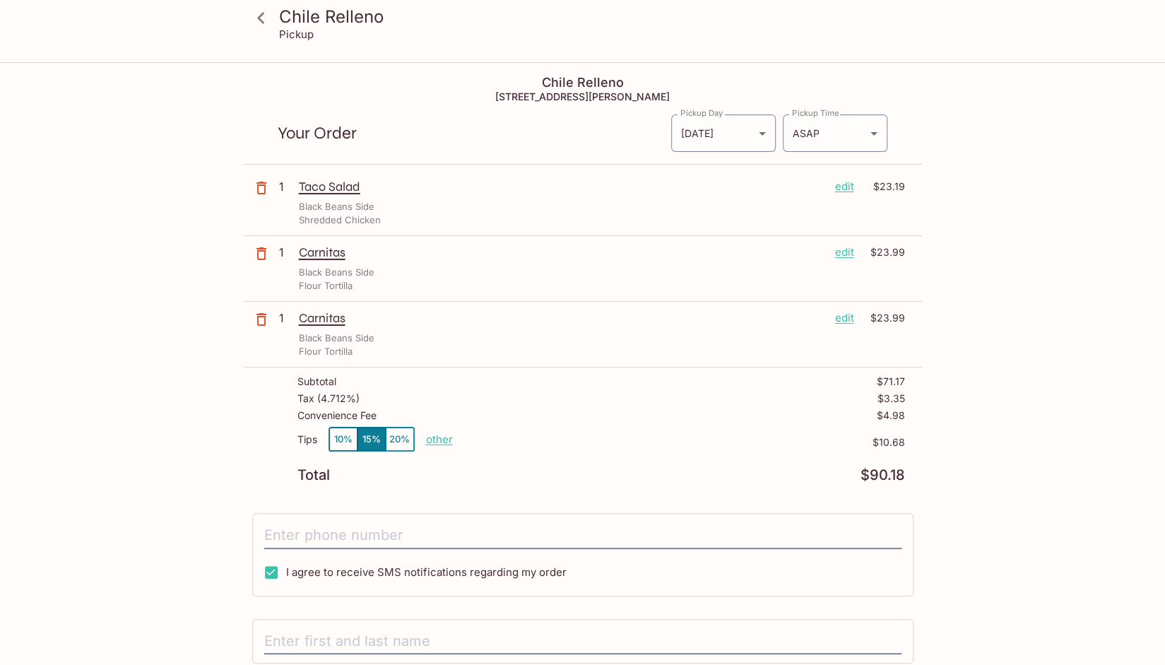
click at [842, 187] on p "edit" at bounding box center [844, 187] width 19 height 16
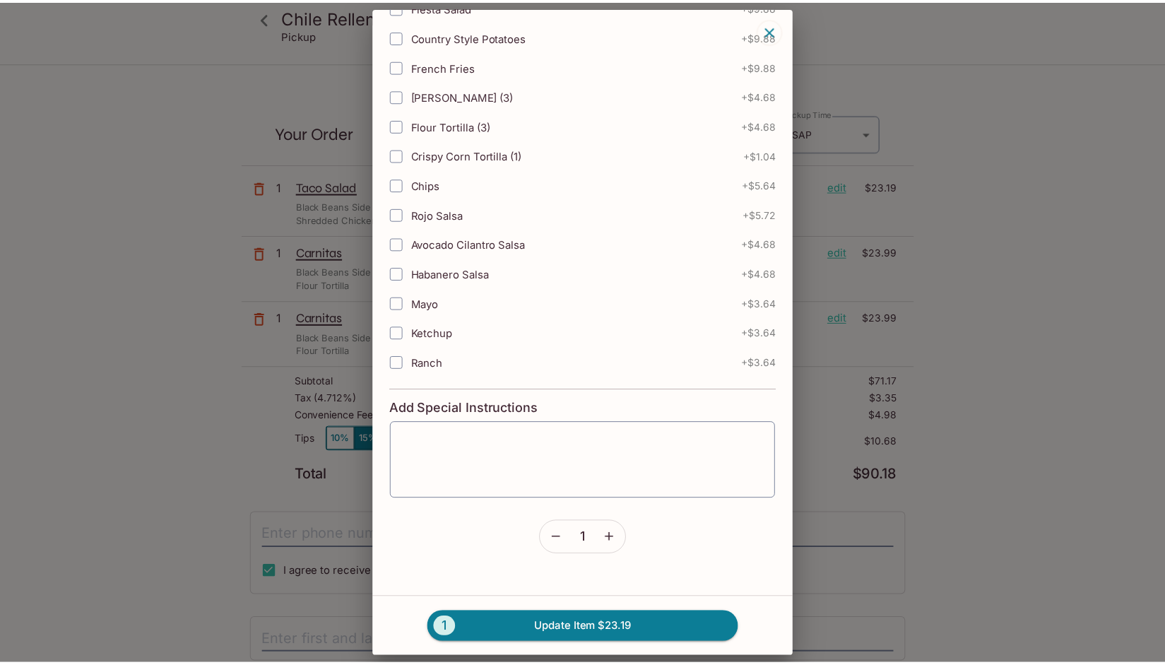
scroll to position [1386, 0]
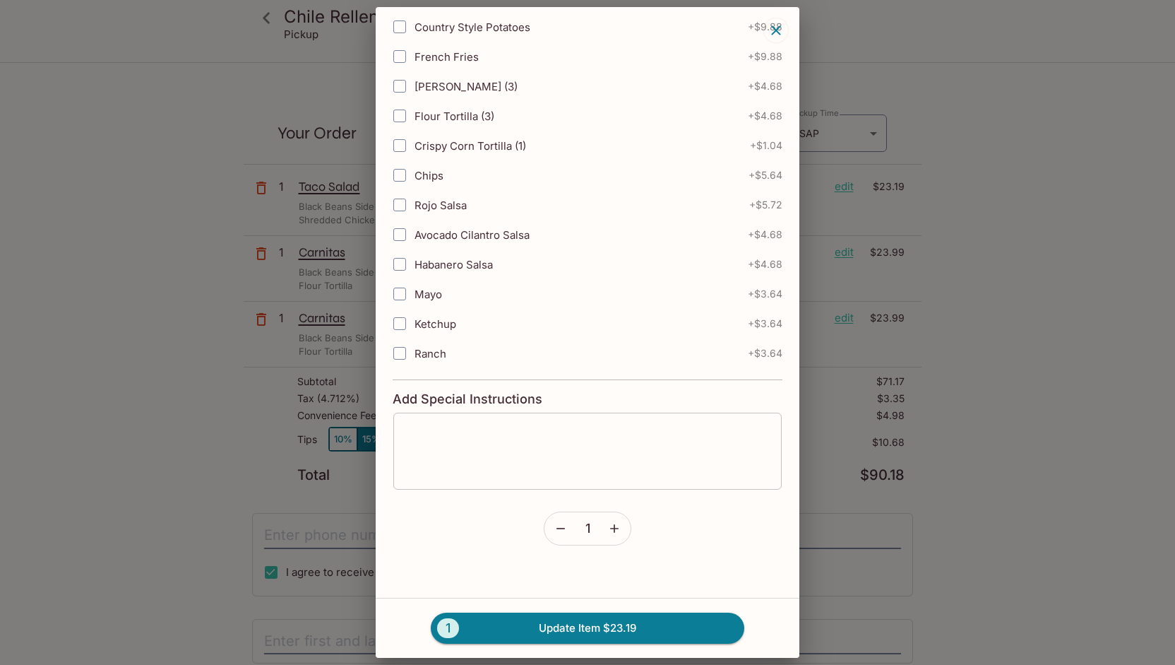
click at [434, 424] on textarea at bounding box center [587, 451] width 369 height 54
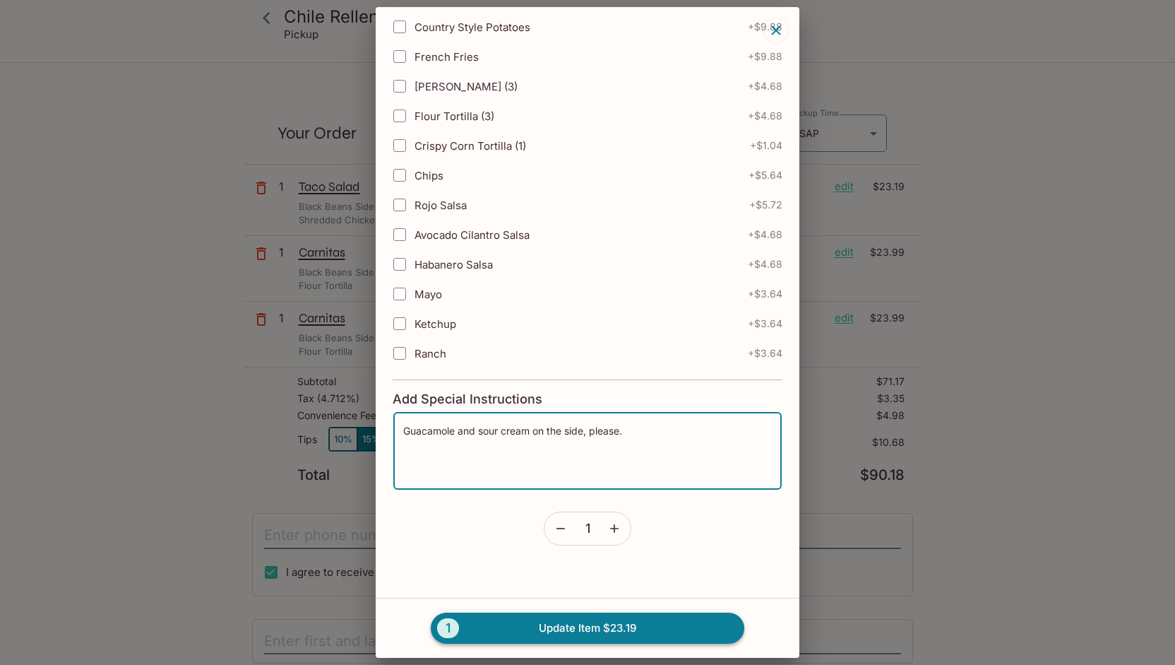
type textarea "Guacamole and sour cream on the side, please."
click at [573, 632] on button "1 Update Item $23.19" at bounding box center [588, 627] width 314 height 31
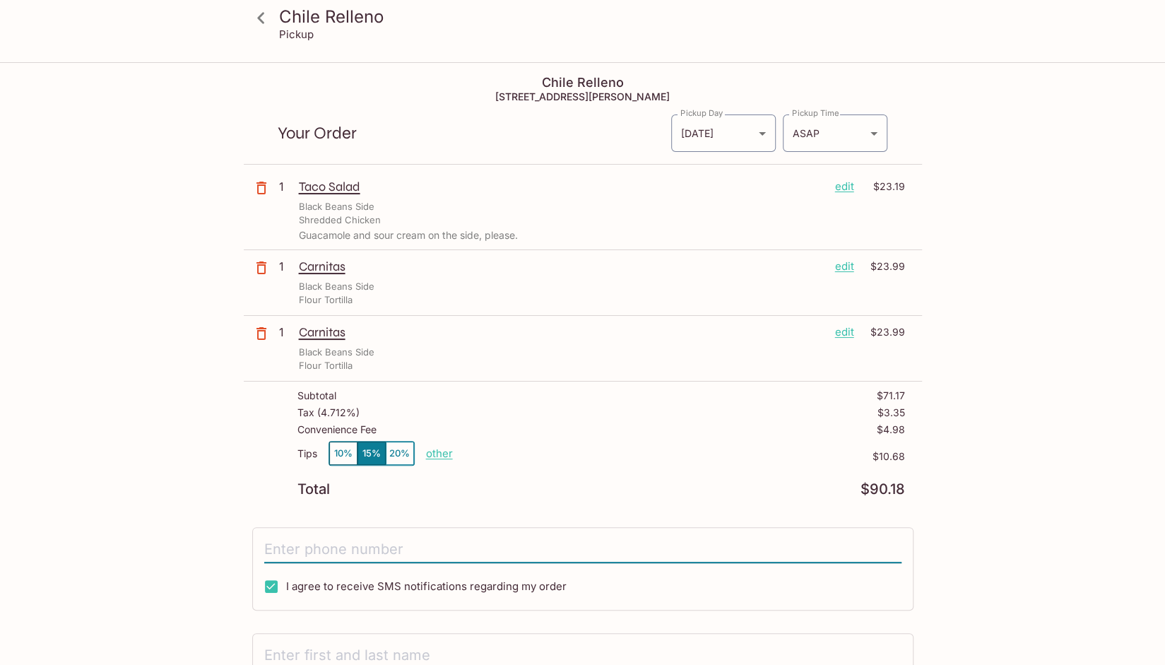
click at [323, 545] on input "tel" at bounding box center [582, 549] width 637 height 27
type input "[PHONE_NUMBER]"
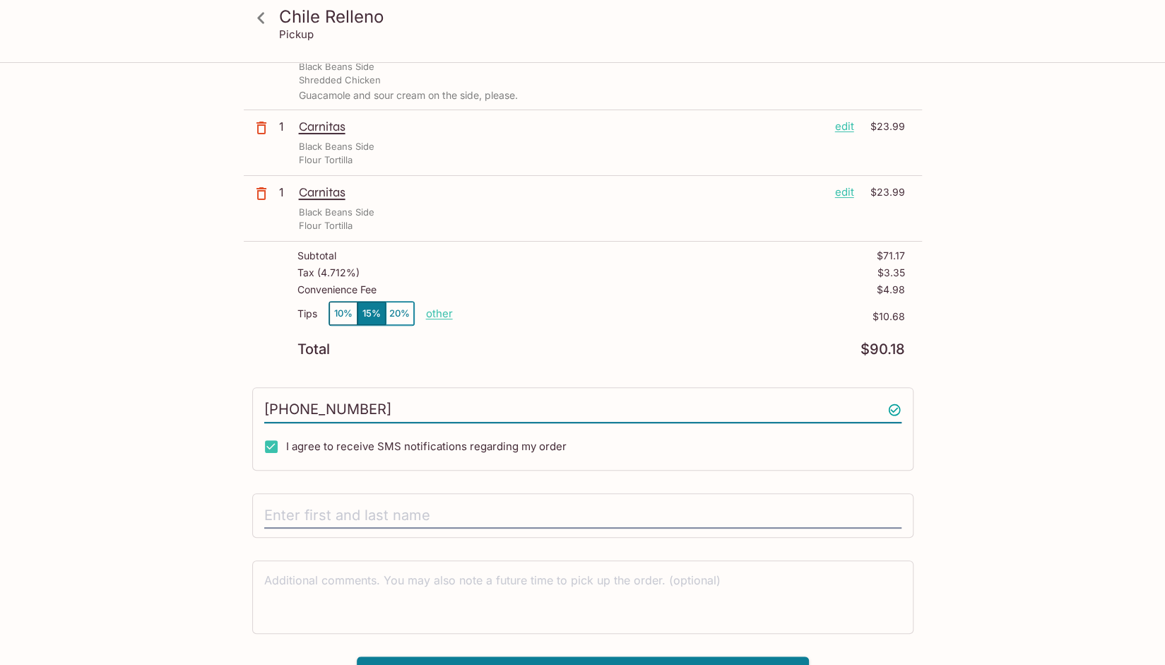
scroll to position [161, 0]
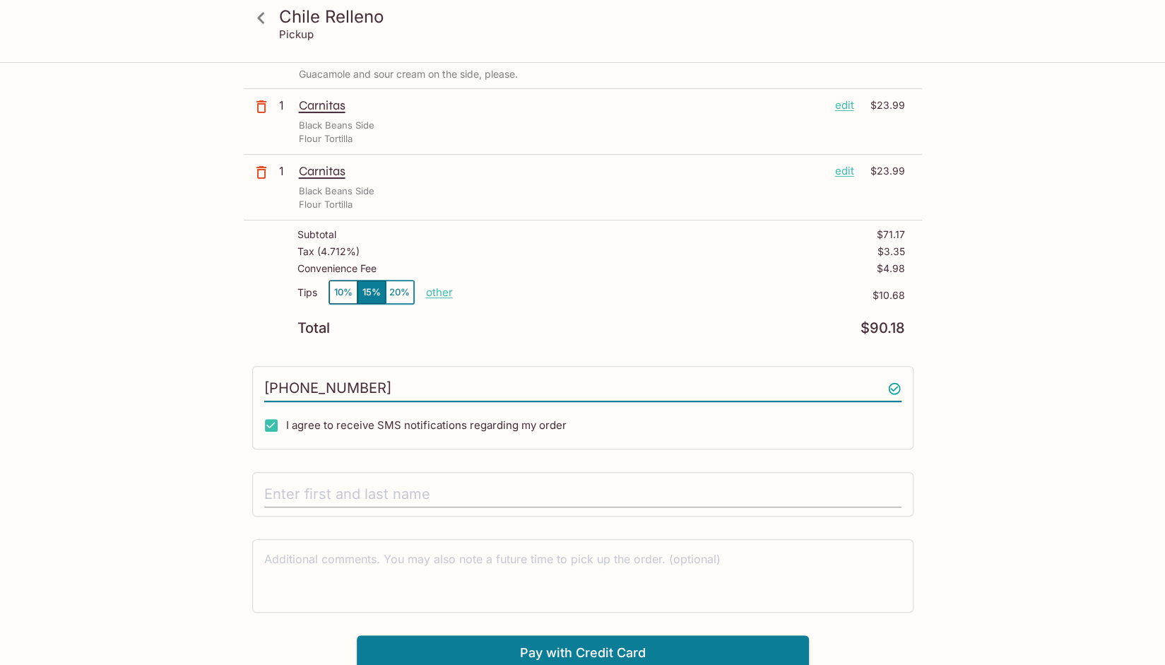
click at [359, 491] on input "text" at bounding box center [582, 494] width 637 height 27
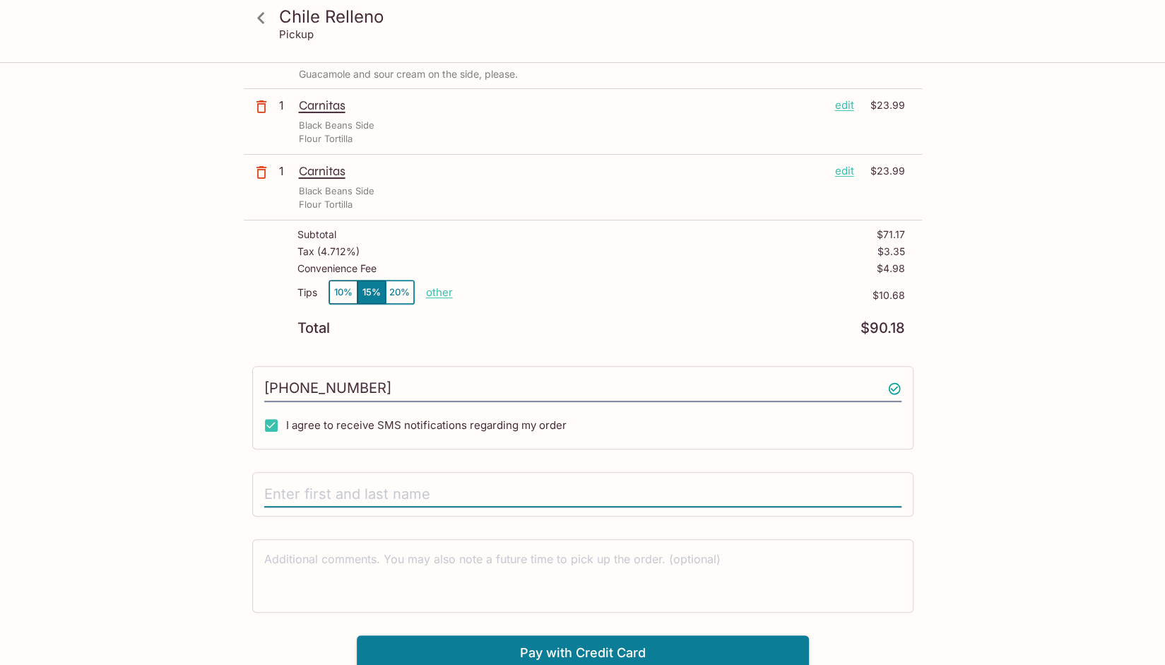
click at [284, 483] on input "text" at bounding box center [582, 494] width 637 height 27
type input "k"
type input "[PERSON_NAME]"
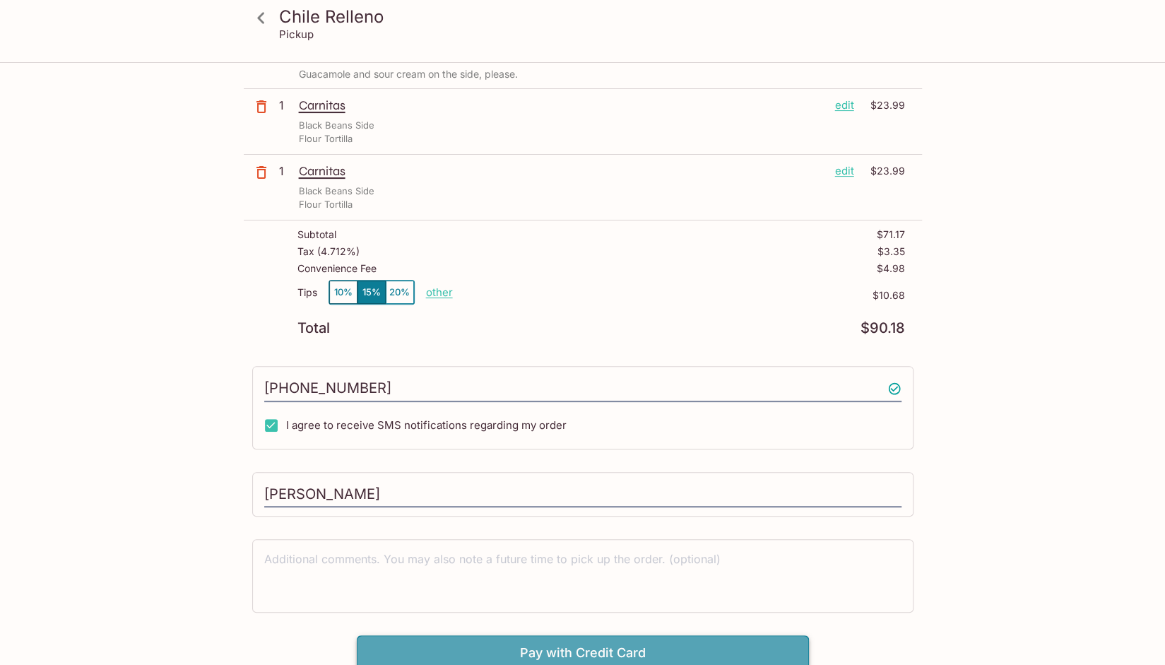
click at [544, 650] on button "Pay with Credit Card" at bounding box center [583, 652] width 452 height 35
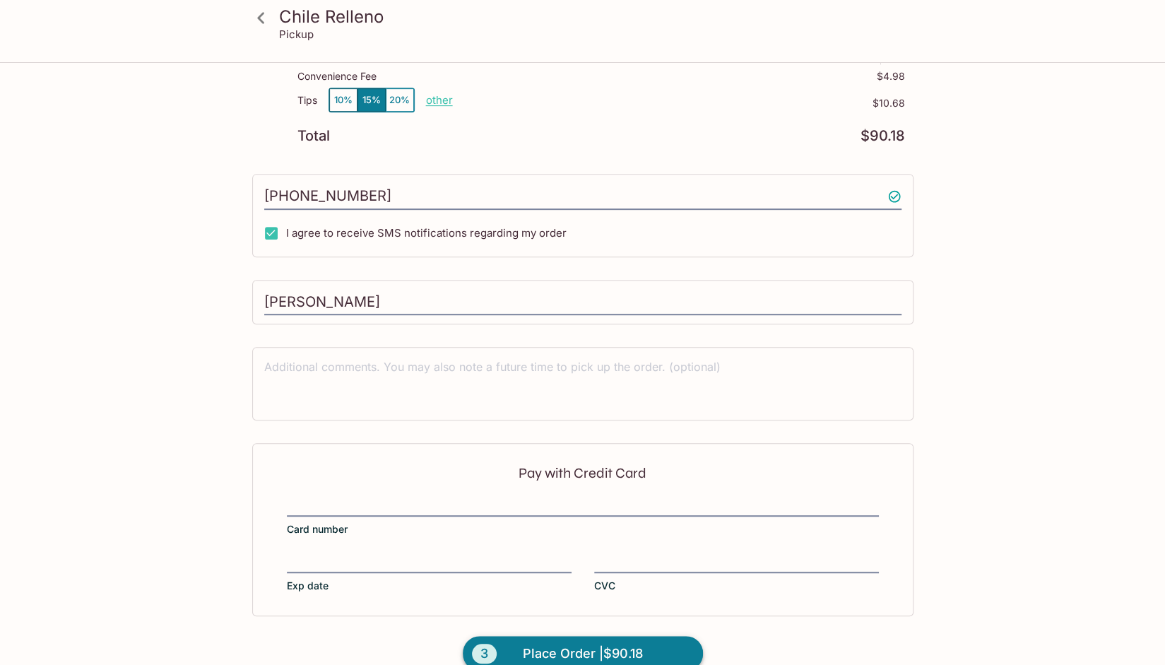
scroll to position [373, 0]
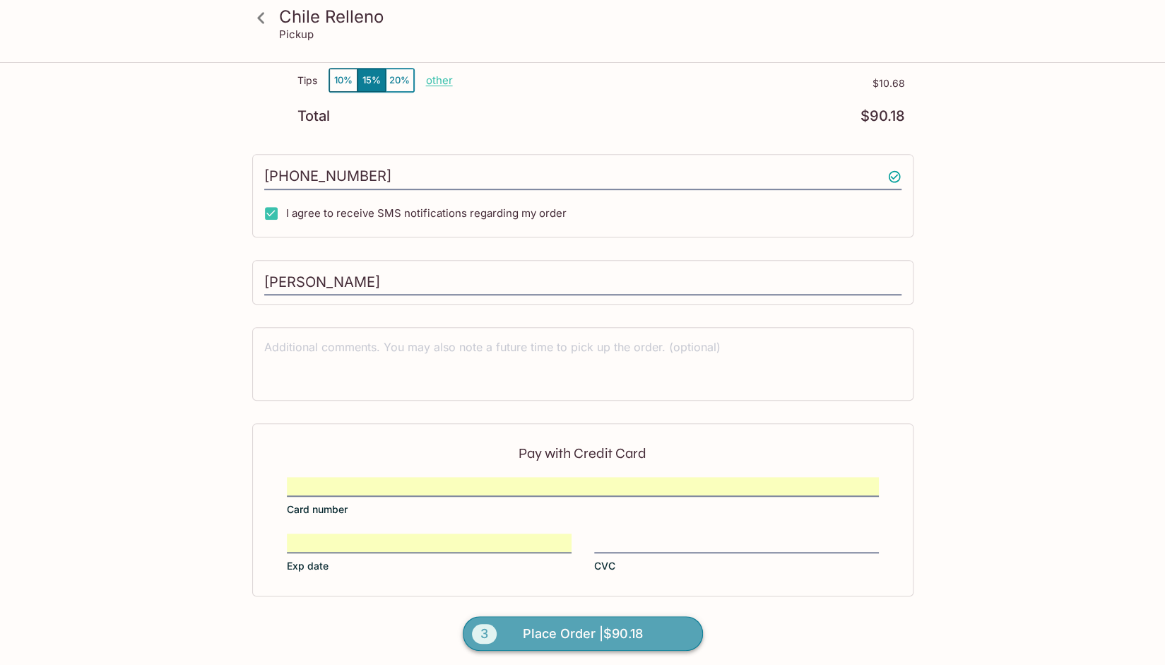
click at [576, 632] on span "Place Order | $90.18" at bounding box center [583, 633] width 120 height 23
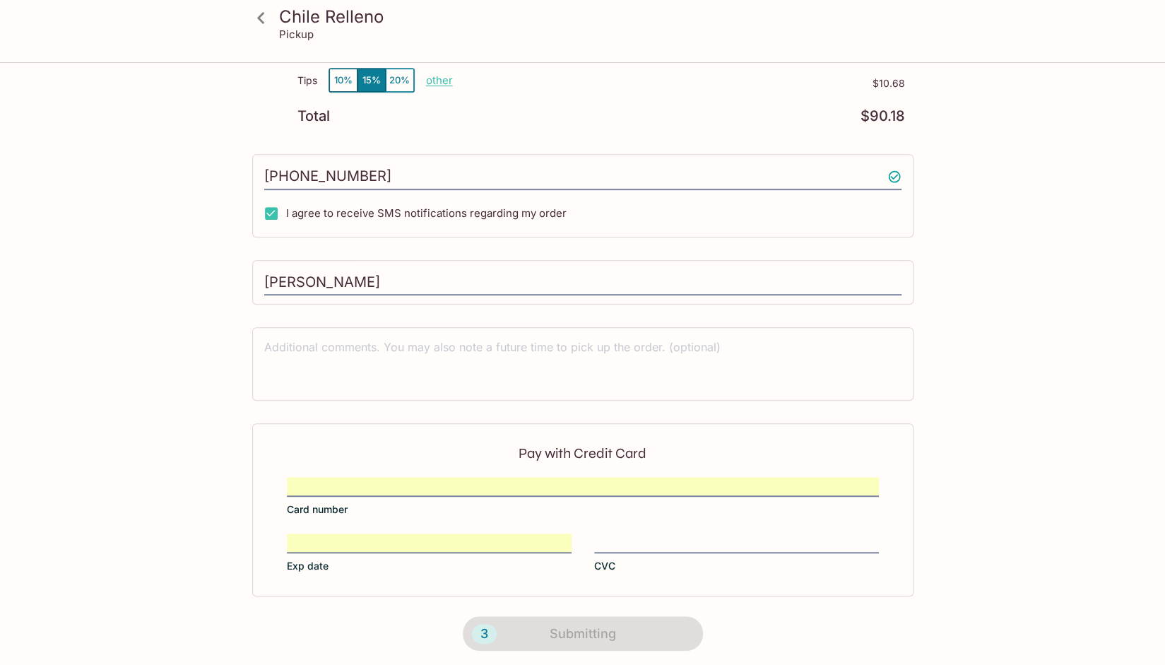
scroll to position [0, 0]
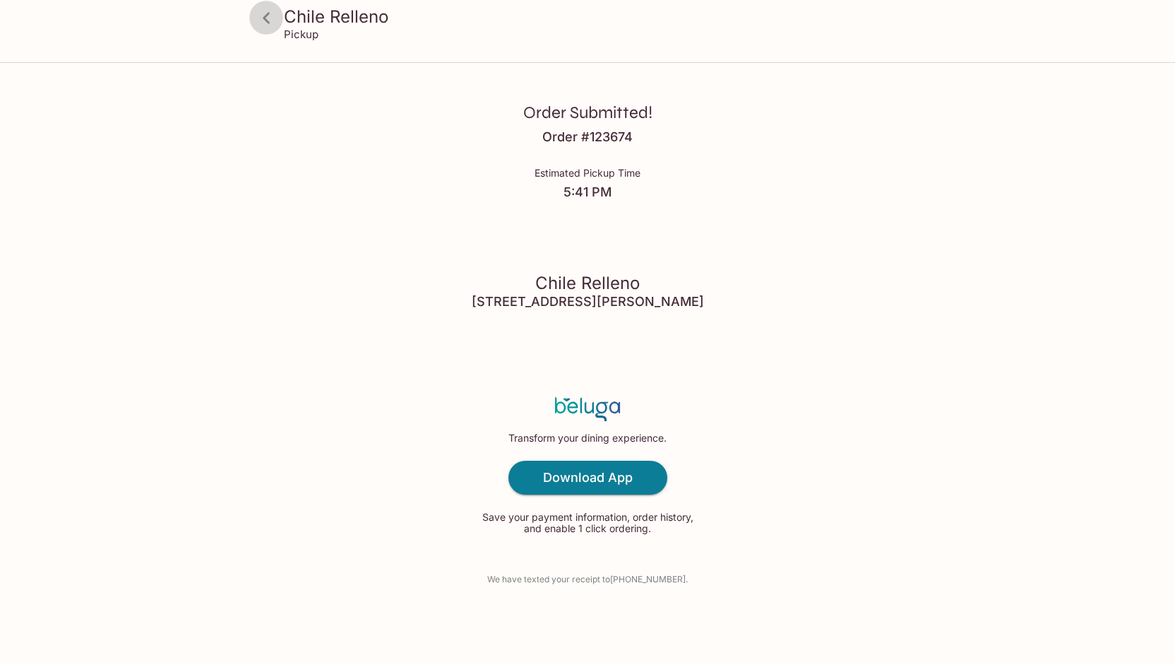
click at [264, 18] on icon at bounding box center [266, 17] width 7 height 11
